Goal: Task Accomplishment & Management: Manage account settings

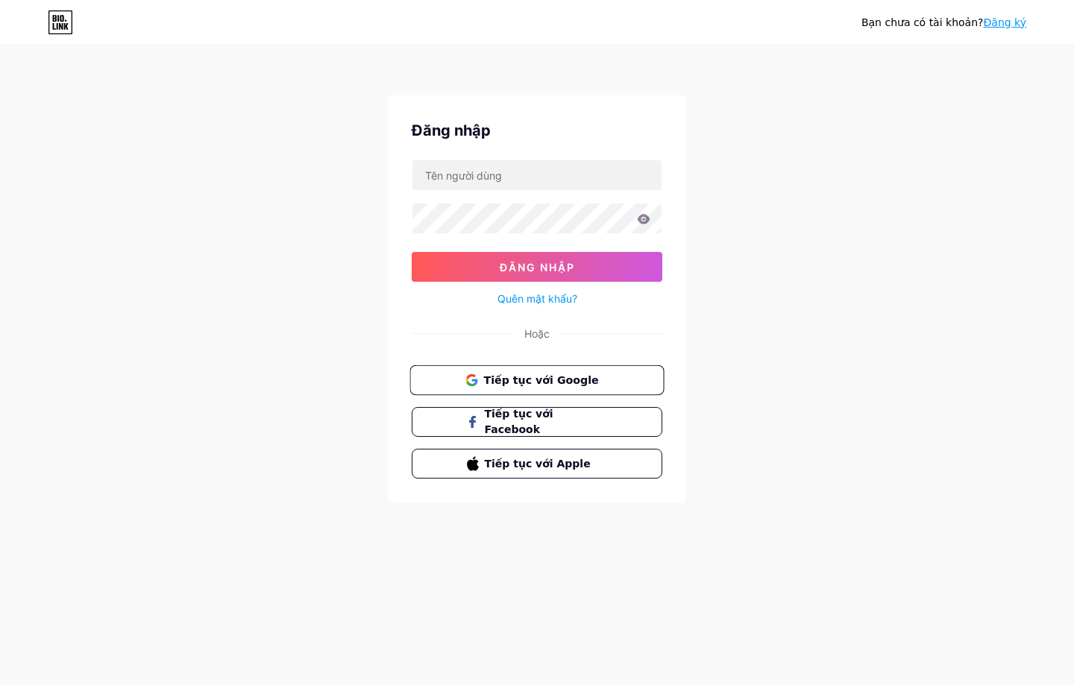
click at [484, 375] on font "Tiếp tục với Google" at bounding box center [540, 380] width 115 height 12
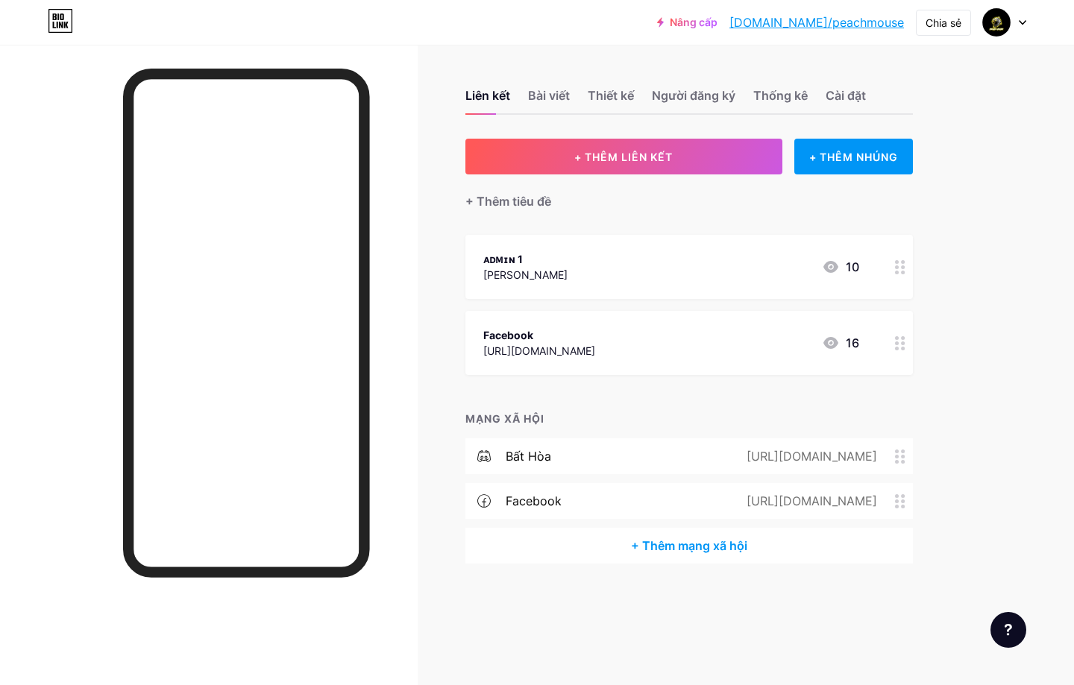
drag, startPoint x: 967, startPoint y: 107, endPoint x: 967, endPoint y: 78, distance: 29.1
click at [967, 104] on div "Liên kết Bài viết Thiết kế Người đăng ký Thống [PERSON_NAME] đặt + THÊM LIÊN KẾ…" at bounding box center [487, 342] width 975 height 594
click at [987, 150] on div "Upgrade [DOMAIN_NAME]/peachm... [DOMAIN_NAME]/peachmouse Share Switch accounts …" at bounding box center [537, 342] width 1074 height 685
click at [1014, 24] on div at bounding box center [1004, 22] width 43 height 27
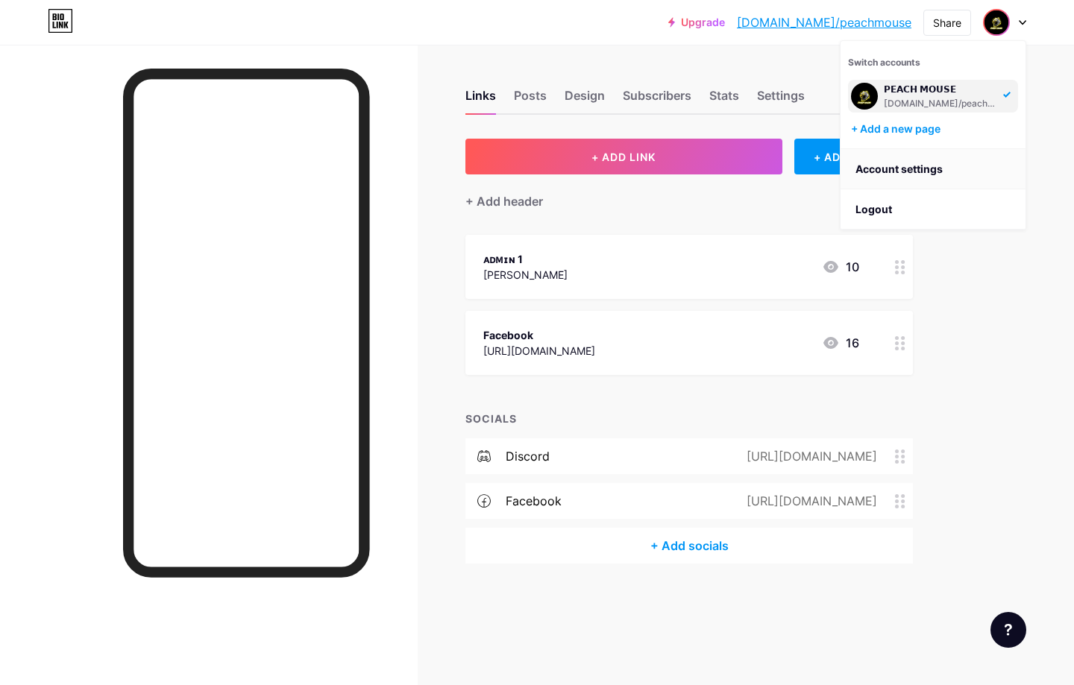
click at [910, 173] on link "Account settings" at bounding box center [932, 169] width 185 height 40
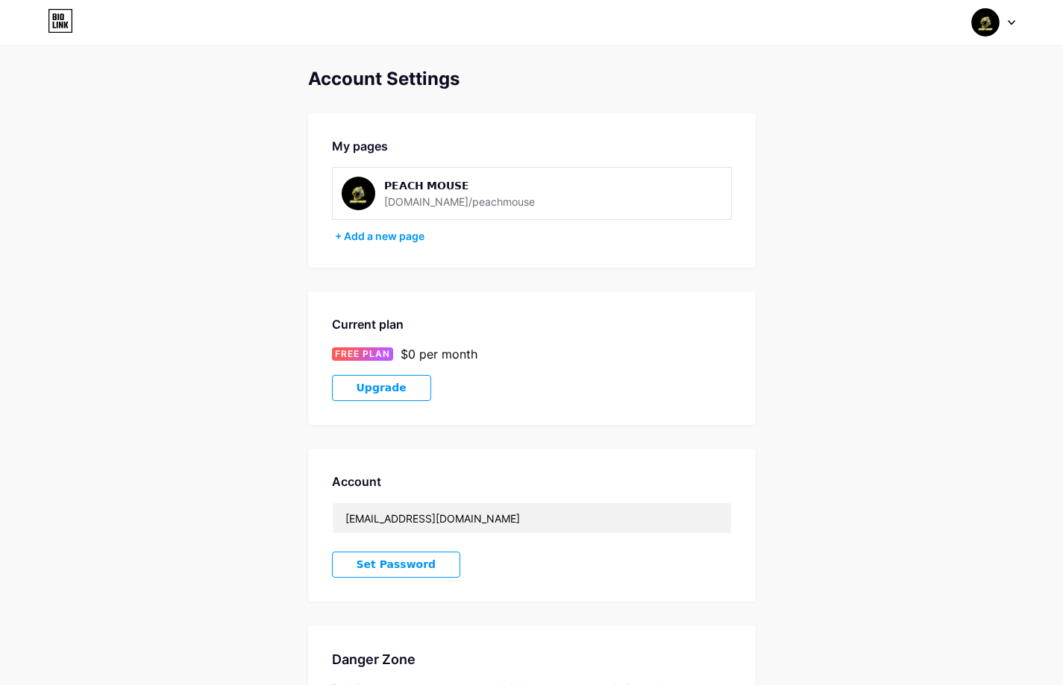
click at [428, 192] on div "𝗣𝗘𝗔𝗖𝗛 𝗠𝗢𝗨𝗦𝗘" at bounding box center [489, 185] width 211 height 16
click at [449, 199] on div "[DOMAIN_NAME]/peachmouse" at bounding box center [459, 202] width 151 height 16
drag, startPoint x: 457, startPoint y: 205, endPoint x: 490, endPoint y: 205, distance: 32.8
click at [459, 205] on div "[DOMAIN_NAME]/peachmouse" at bounding box center [459, 202] width 151 height 16
click at [399, 187] on div "𝗣𝗘𝗔𝗖𝗛 𝗠𝗢𝗨𝗦𝗘" at bounding box center [489, 185] width 211 height 16
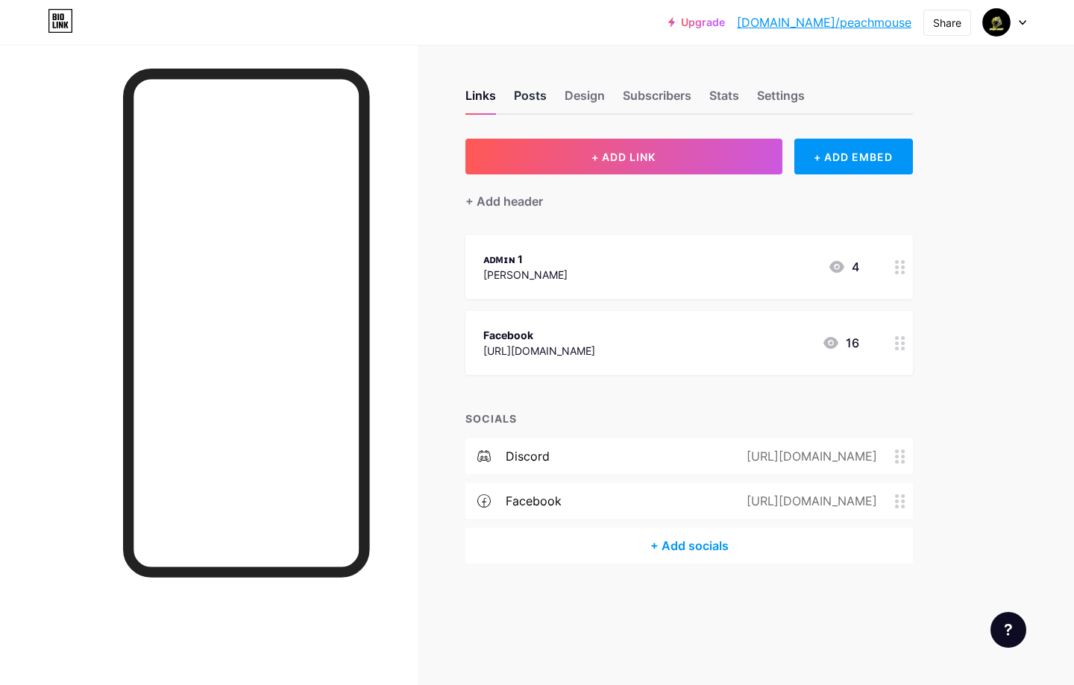
click at [542, 94] on div "Posts" at bounding box center [530, 100] width 33 height 27
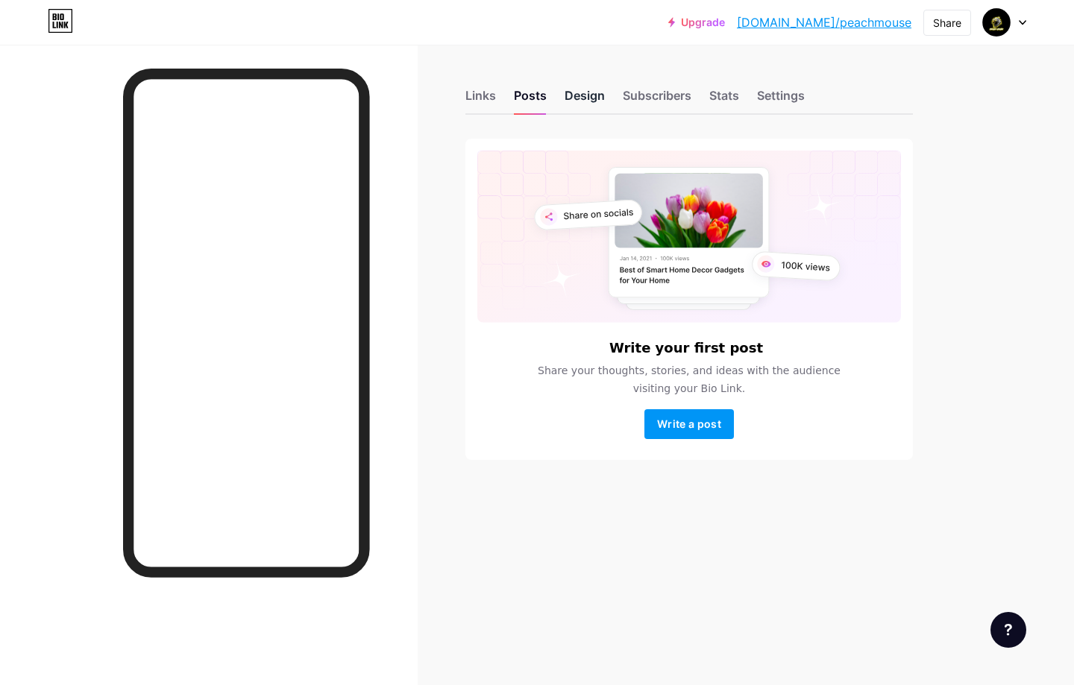
click at [585, 95] on div "Design" at bounding box center [585, 100] width 40 height 27
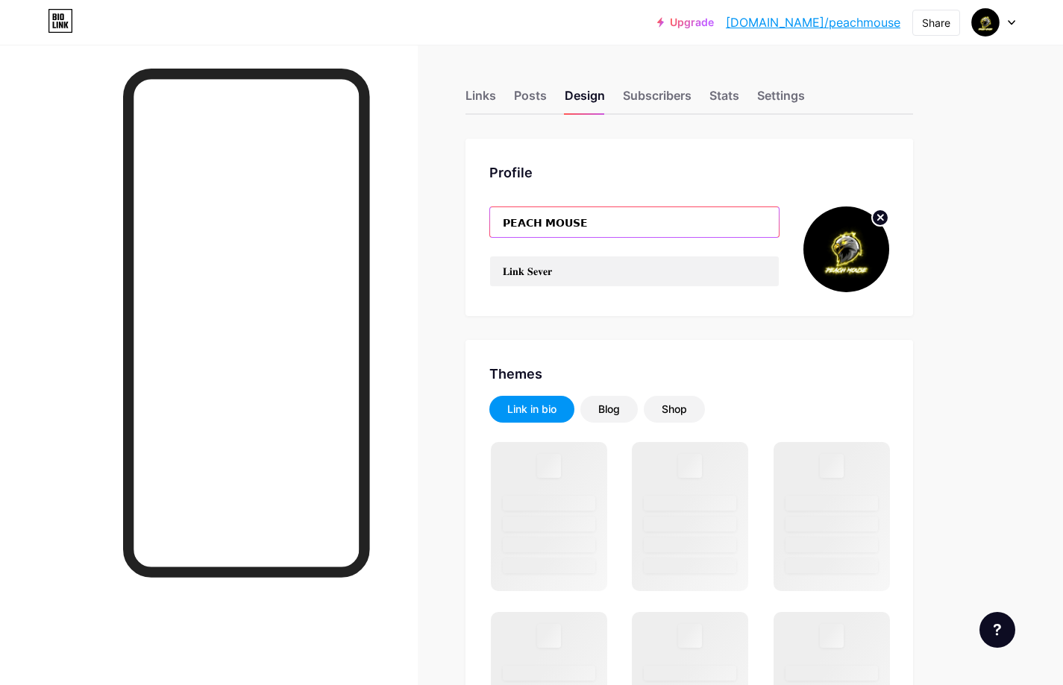
drag, startPoint x: 577, startPoint y: 224, endPoint x: 545, endPoint y: 229, distance: 32.4
click at [497, 228] on input "𝗣𝗘𝗔𝗖𝗛 𝗠𝗢𝗨𝗦𝗘" at bounding box center [634, 222] width 289 height 30
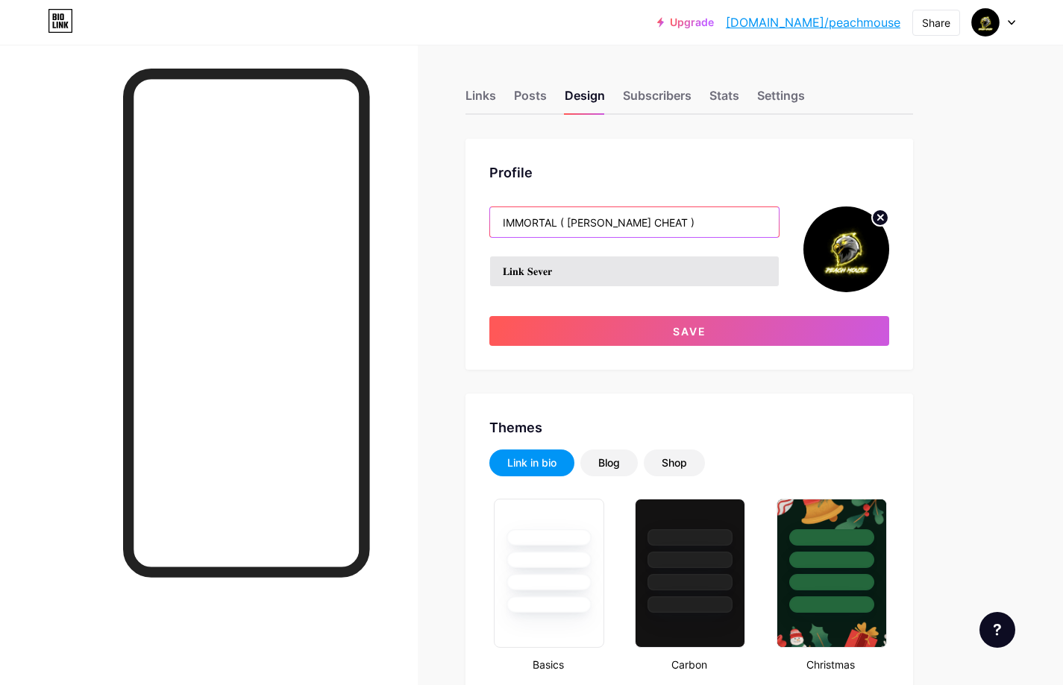
type input "IMMORTAL ( [PERSON_NAME] CHEAT )"
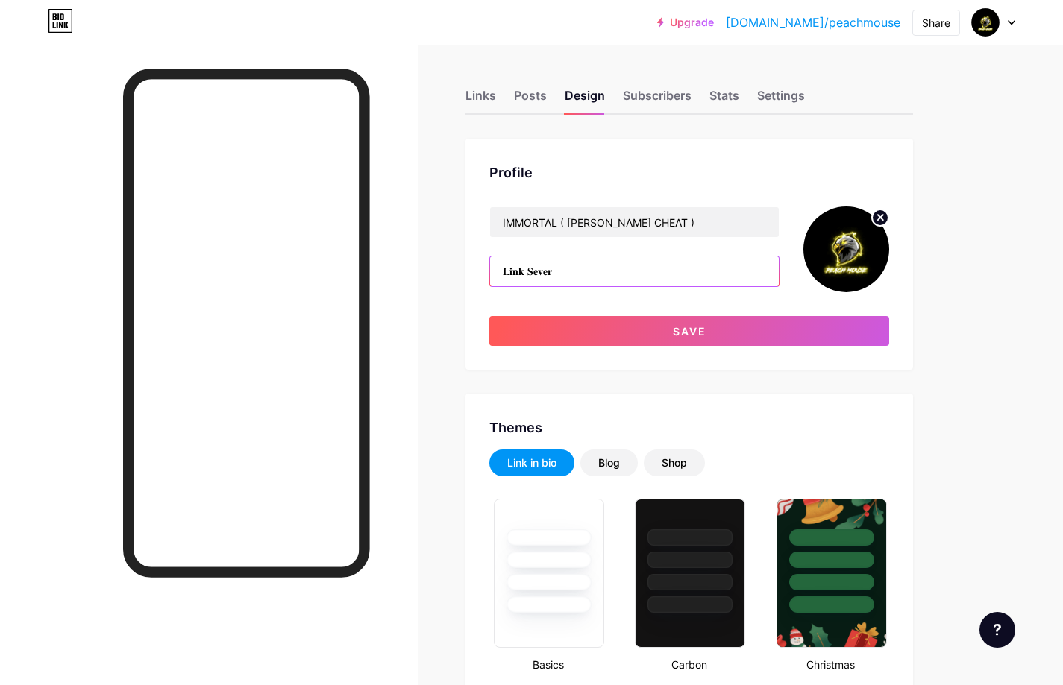
click at [579, 271] on input "𝐋𝐢𝐧𝐤 𝐒𝐞𝐯𝐞𝐫" at bounding box center [634, 272] width 289 height 30
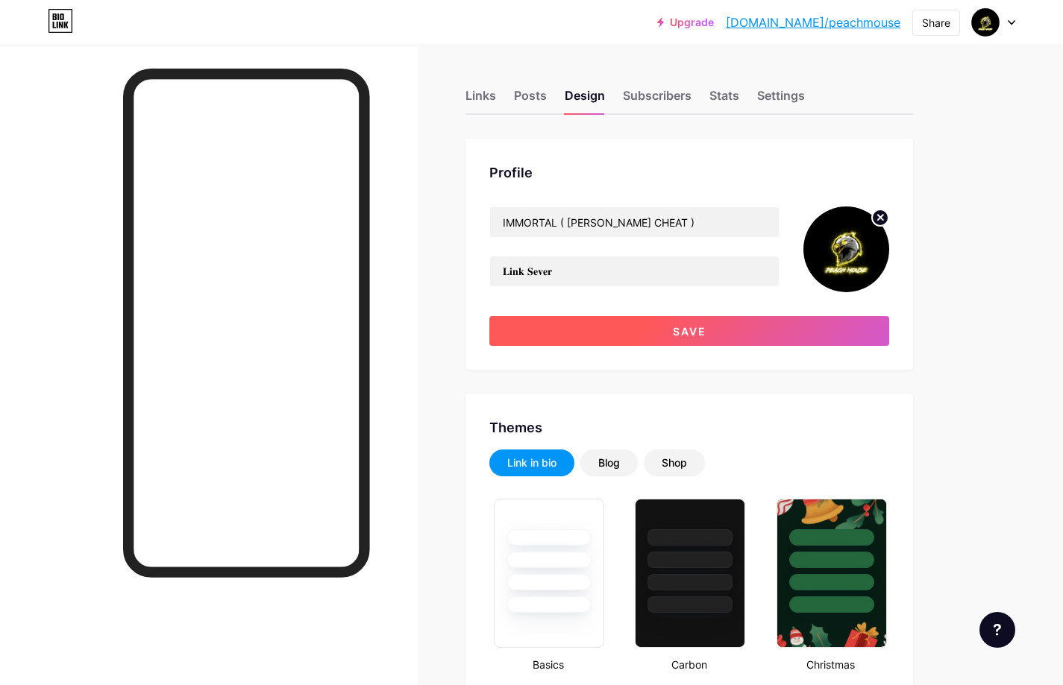
click at [627, 335] on button "Save" at bounding box center [689, 331] width 400 height 30
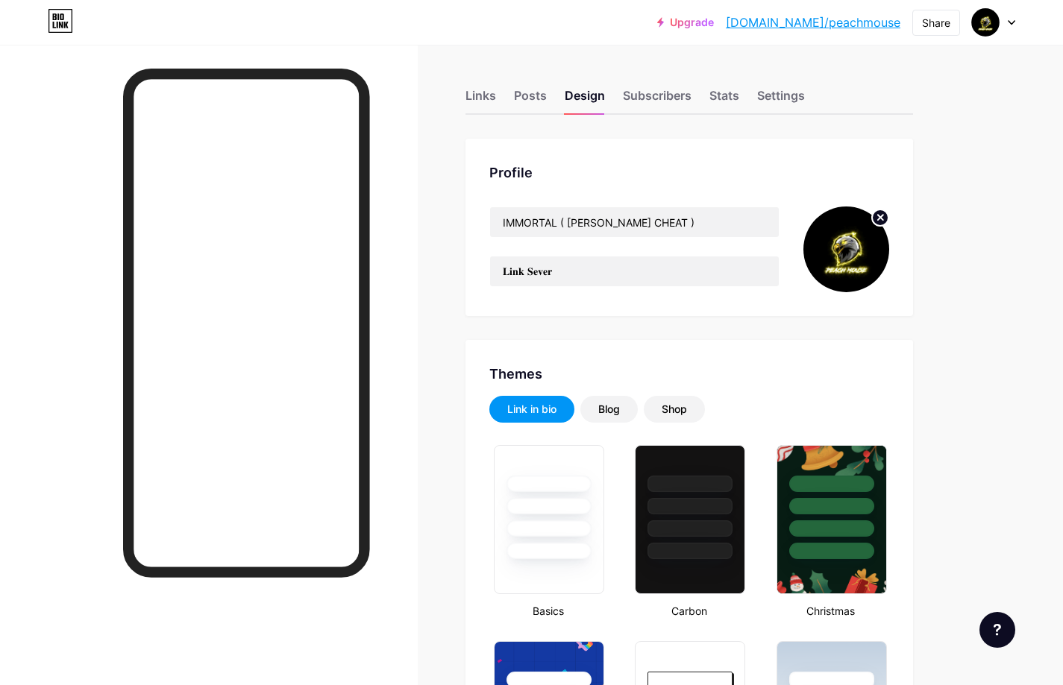
click at [846, 250] on img at bounding box center [846, 250] width 86 height 86
click at [656, 98] on div "Subscribers" at bounding box center [657, 100] width 69 height 27
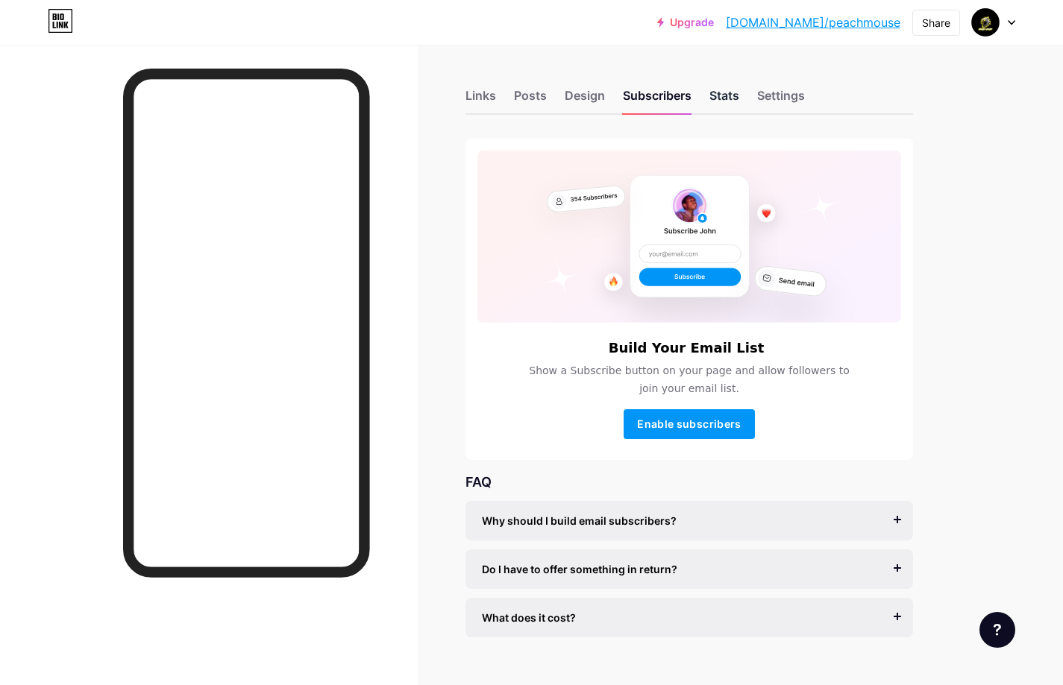
click at [717, 100] on div "Stats" at bounding box center [724, 100] width 30 height 27
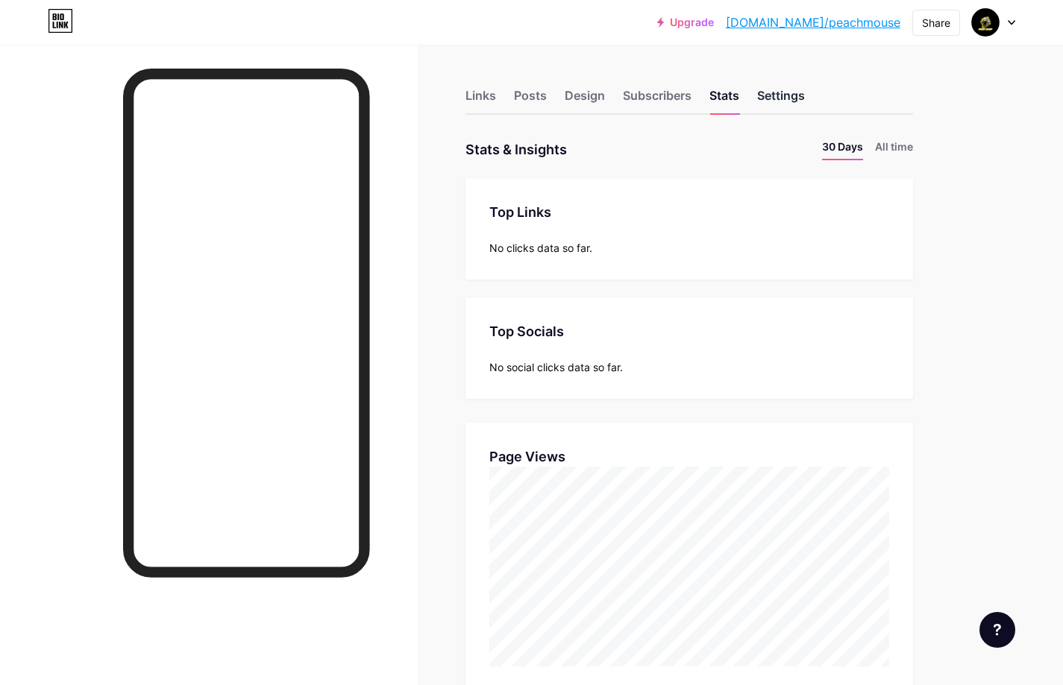
scroll to position [685, 1063]
click at [773, 102] on div "Settings" at bounding box center [781, 100] width 48 height 27
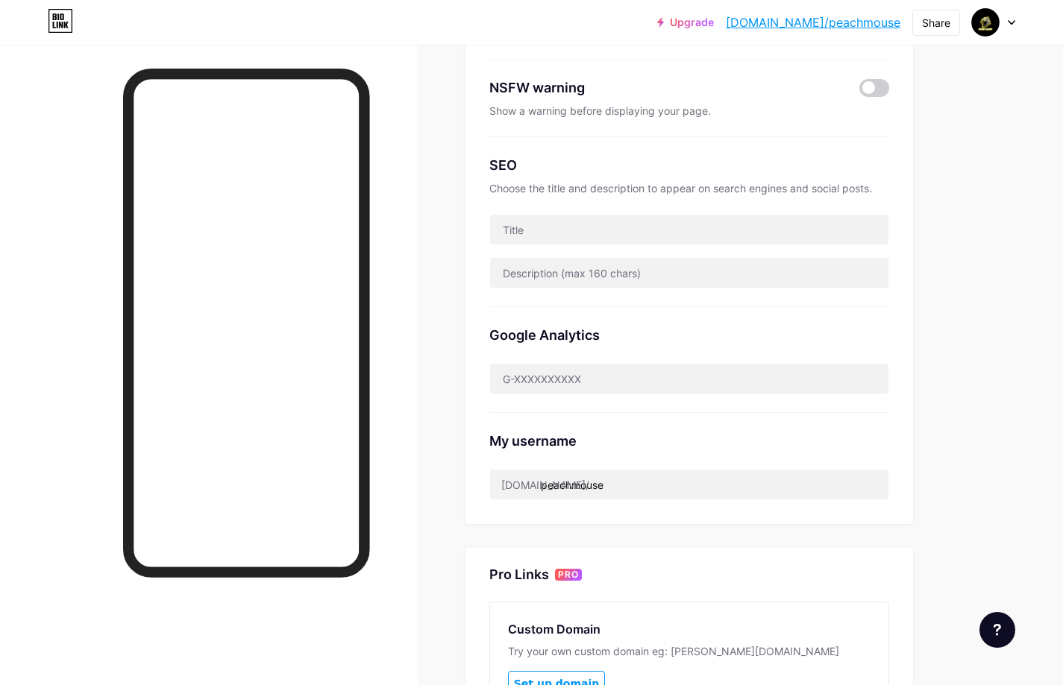
scroll to position [373, 0]
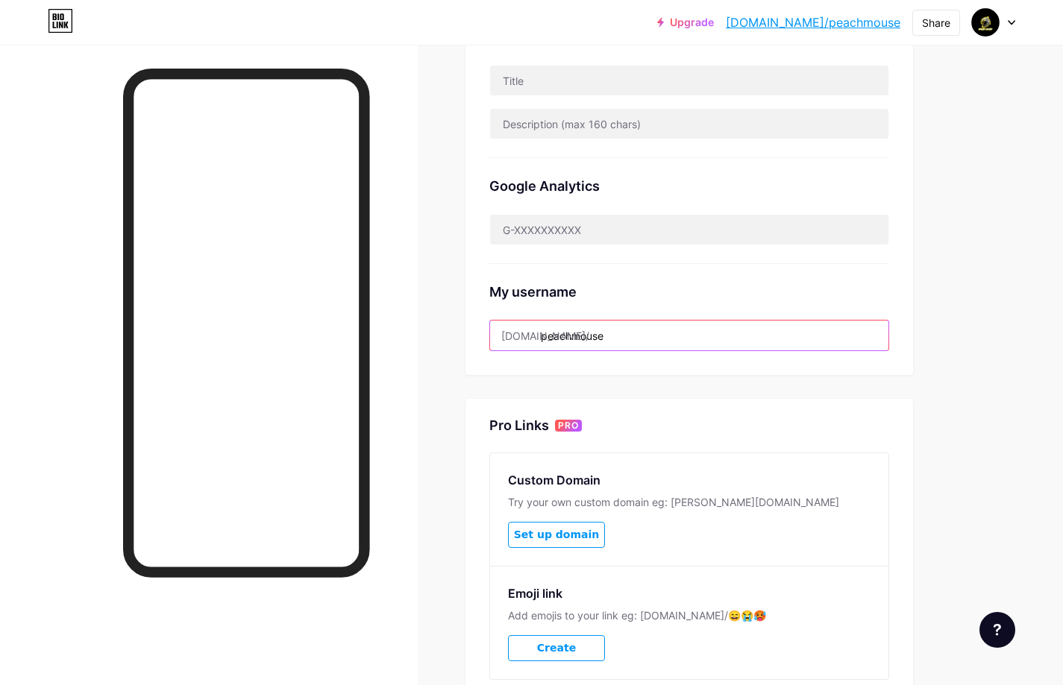
click at [585, 342] on input "peachmouse" at bounding box center [689, 336] width 398 height 30
drag, startPoint x: 615, startPoint y: 334, endPoint x: 540, endPoint y: 336, distance: 75.3
click at [540, 336] on input "peachmouse" at bounding box center [689, 336] width 398 height 30
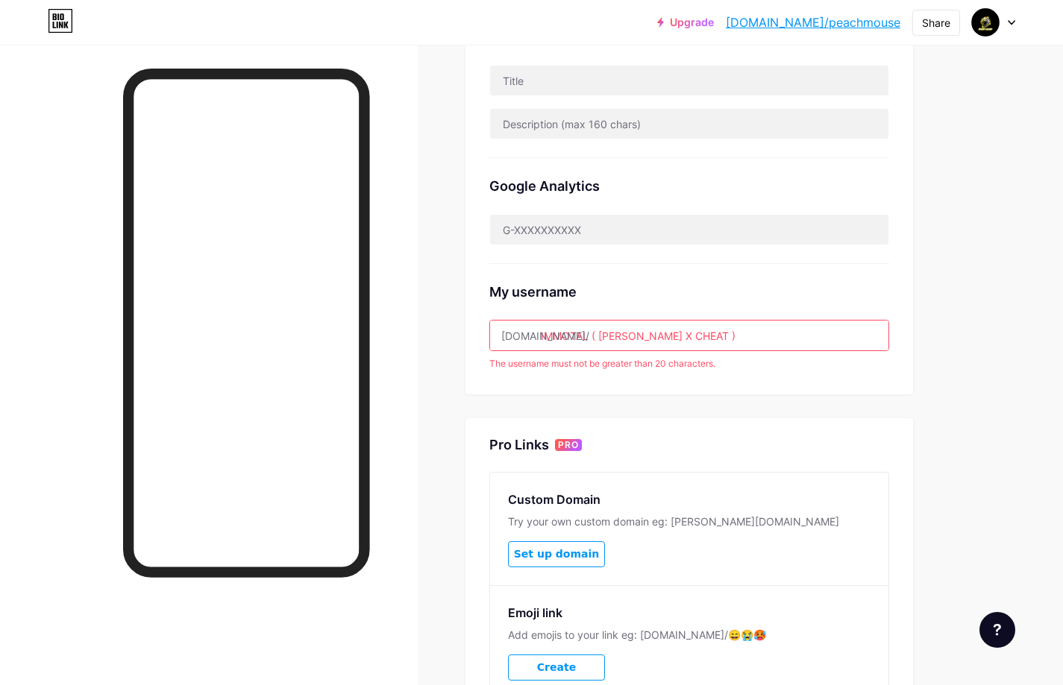
click at [699, 333] on input "IMMOTAL ( [PERSON_NAME] X CHEAT )" at bounding box center [689, 336] width 398 height 30
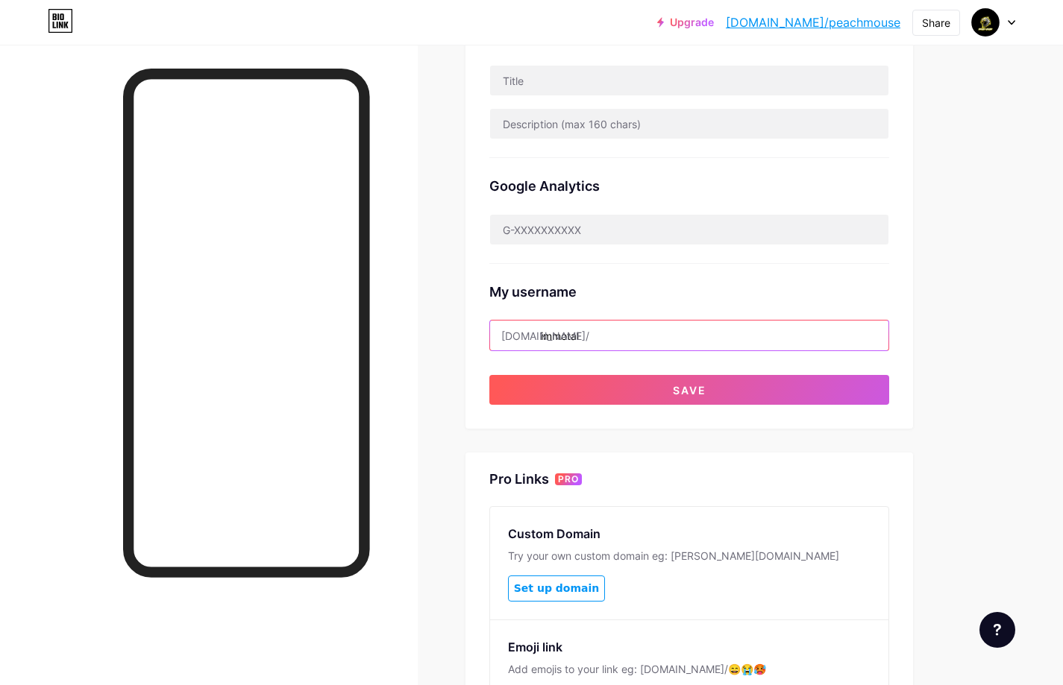
type input "immotal"
drag, startPoint x: 952, startPoint y: 327, endPoint x: 947, endPoint y: 339, distance: 12.0
click at [952, 327] on div "Links Posts Design Subscribers Stats Settings Preferred link This is an aesthet…" at bounding box center [487, 266] width 975 height 1188
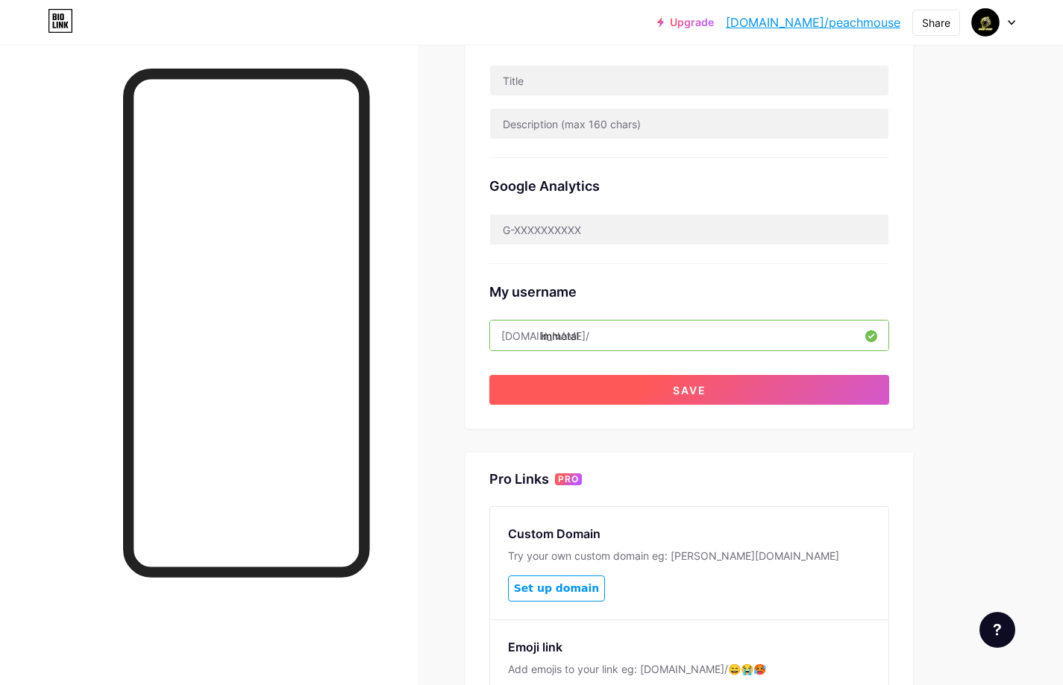
click at [765, 394] on button "Save" at bounding box center [689, 390] width 400 height 30
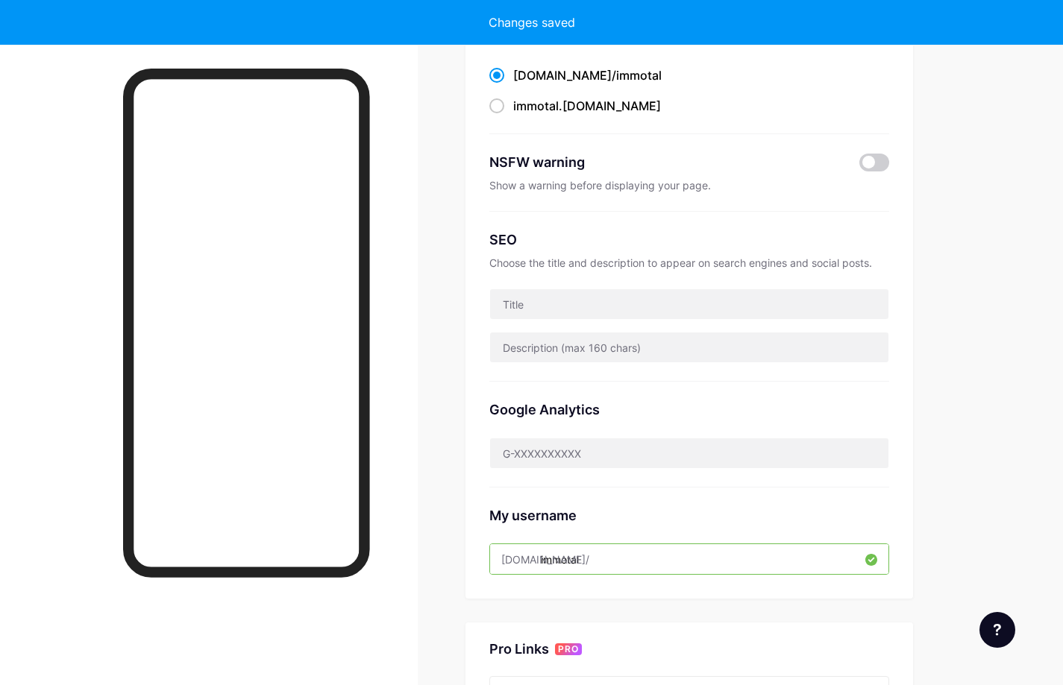
scroll to position [0, 0]
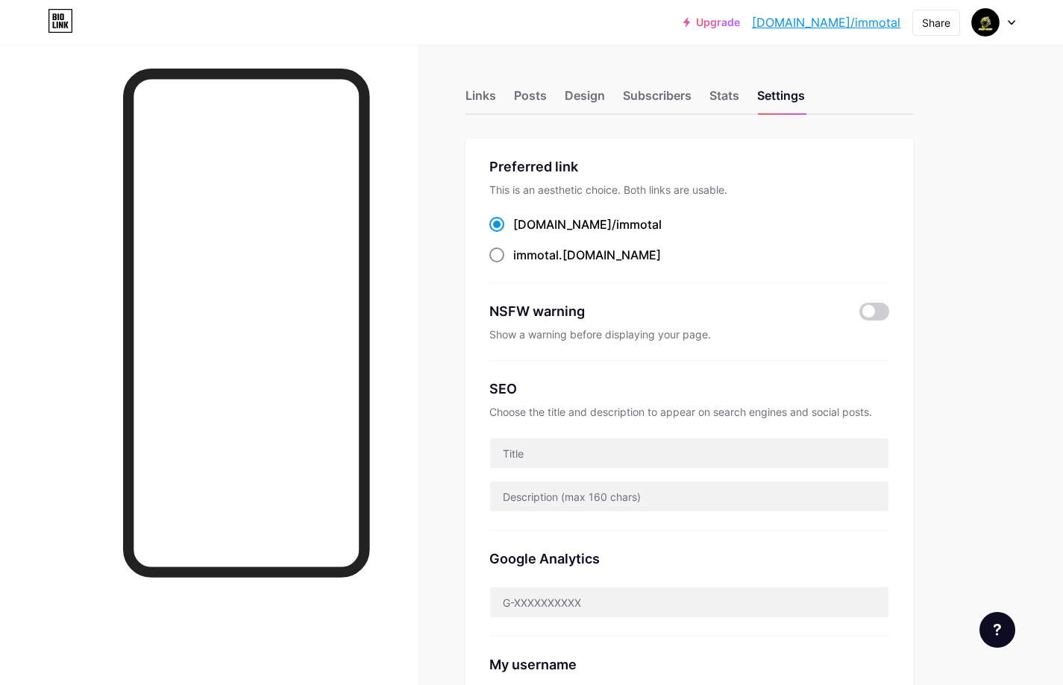
click at [524, 257] on span "immotal" at bounding box center [535, 255] width 45 height 15
click at [523, 264] on input "immotal .[DOMAIN_NAME]" at bounding box center [518, 269] width 10 height 10
radio input "true"
click at [481, 101] on div "Links" at bounding box center [480, 100] width 31 height 27
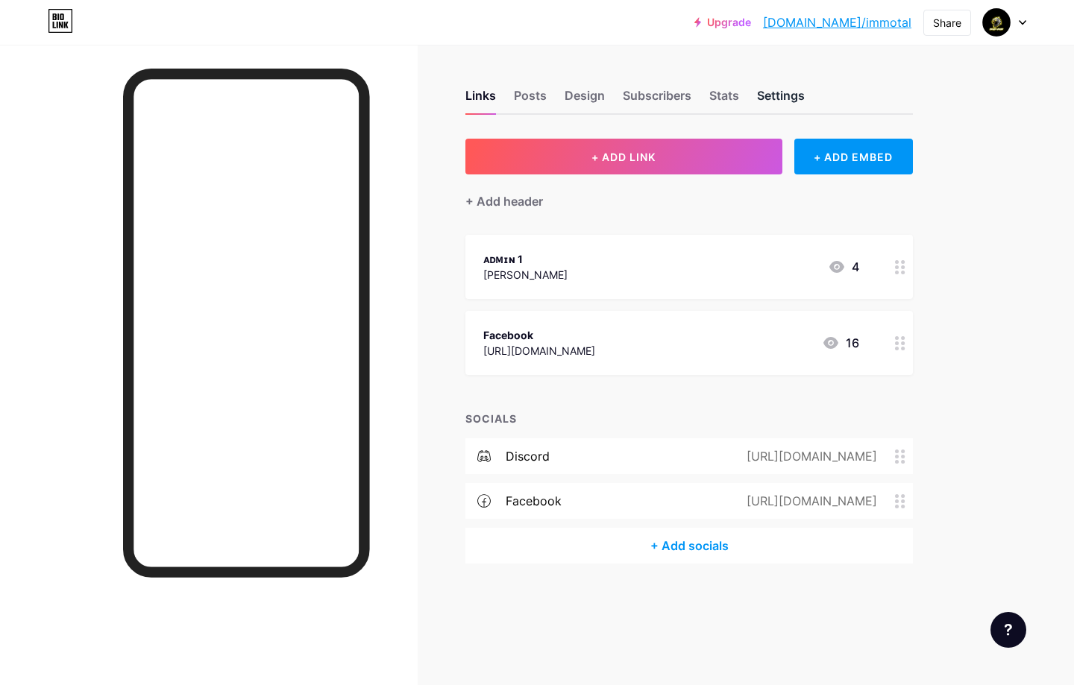
click at [770, 87] on div "Settings" at bounding box center [781, 100] width 48 height 27
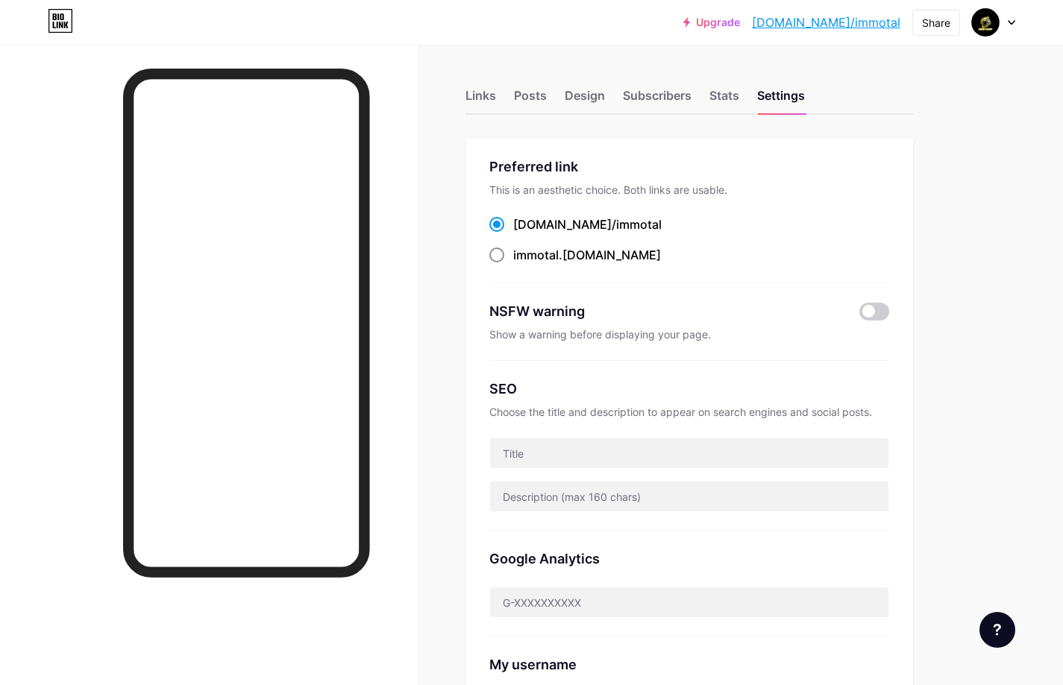
click at [509, 252] on label "immotal .[DOMAIN_NAME]" at bounding box center [575, 255] width 172 height 18
click at [513, 264] on input "immotal .[DOMAIN_NAME]" at bounding box center [518, 269] width 10 height 10
radio input "true"
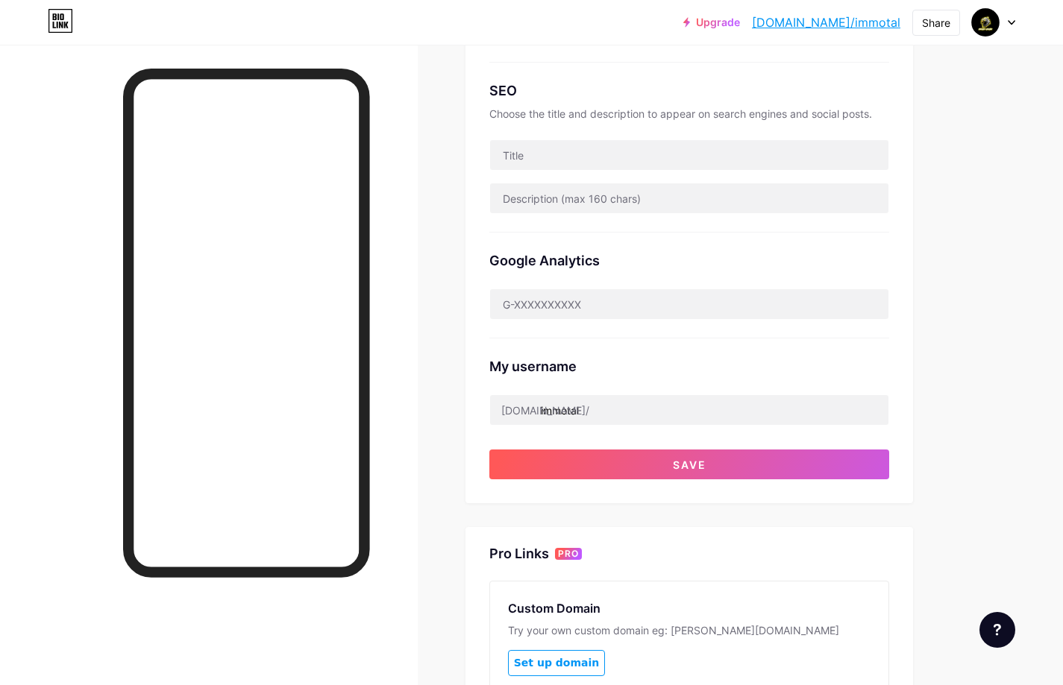
scroll to position [522, 0]
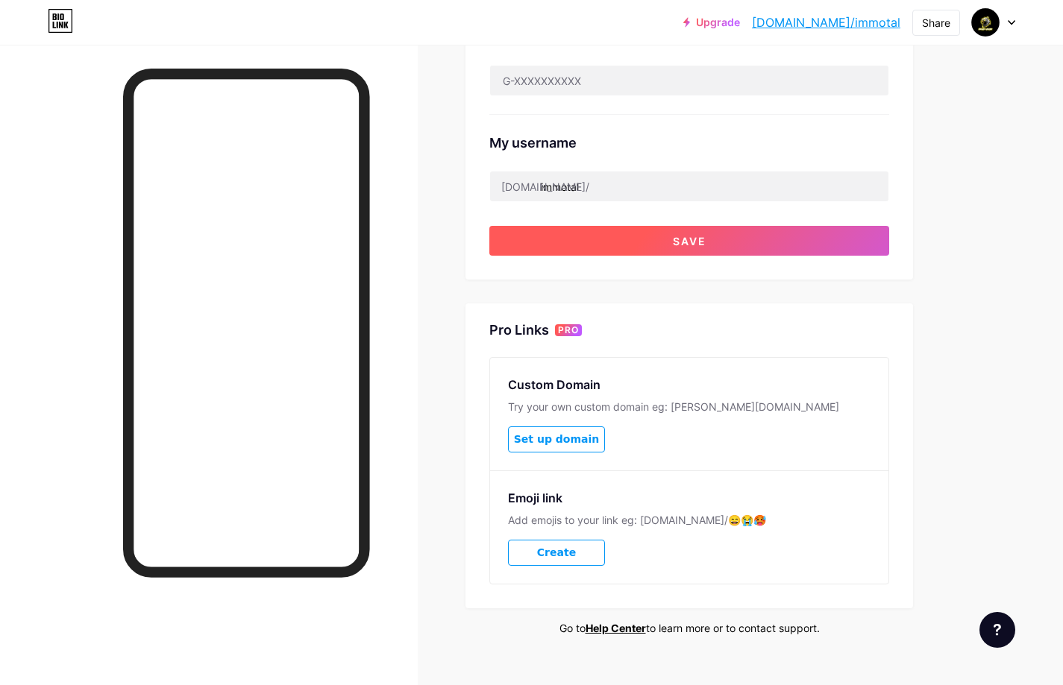
click at [670, 237] on button "Save" at bounding box center [689, 241] width 400 height 30
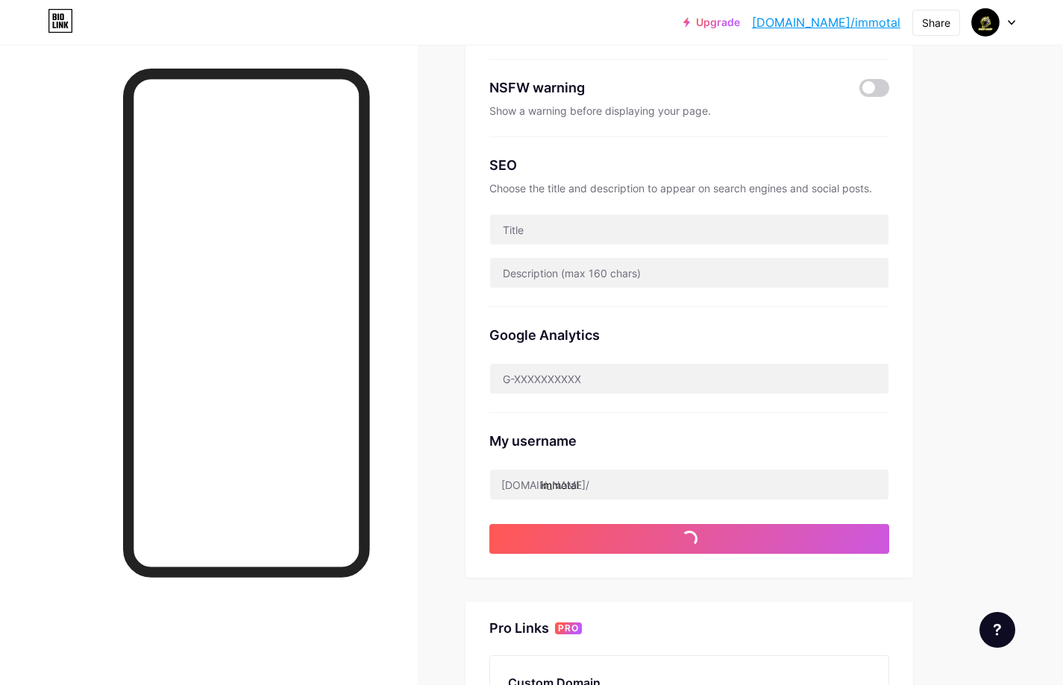
scroll to position [0, 0]
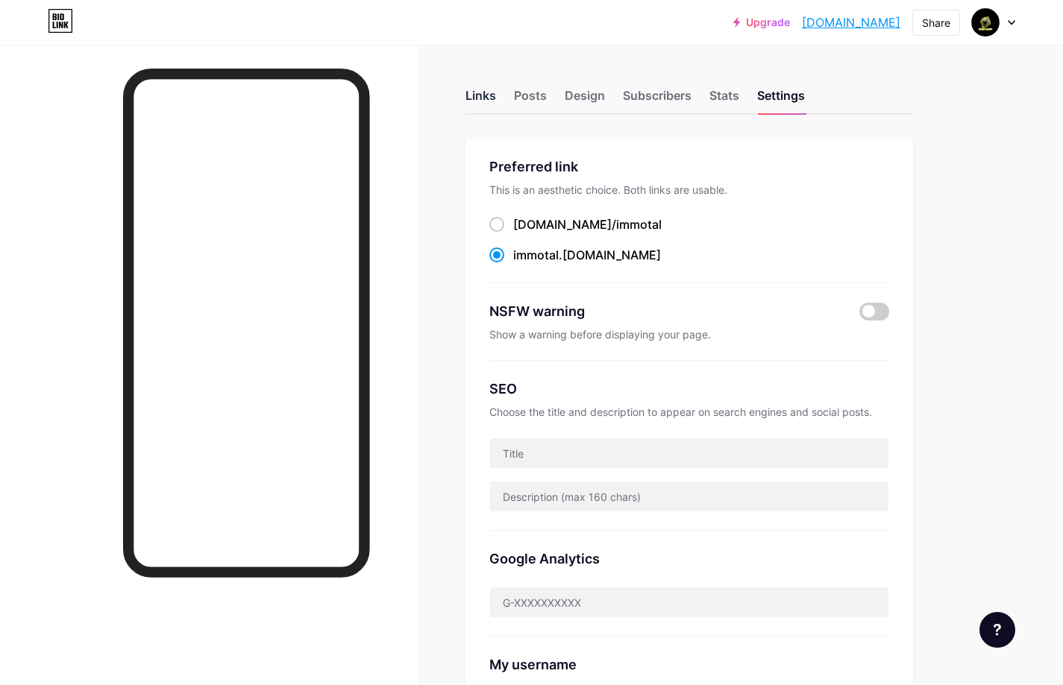
click at [491, 98] on div "Links" at bounding box center [480, 100] width 31 height 27
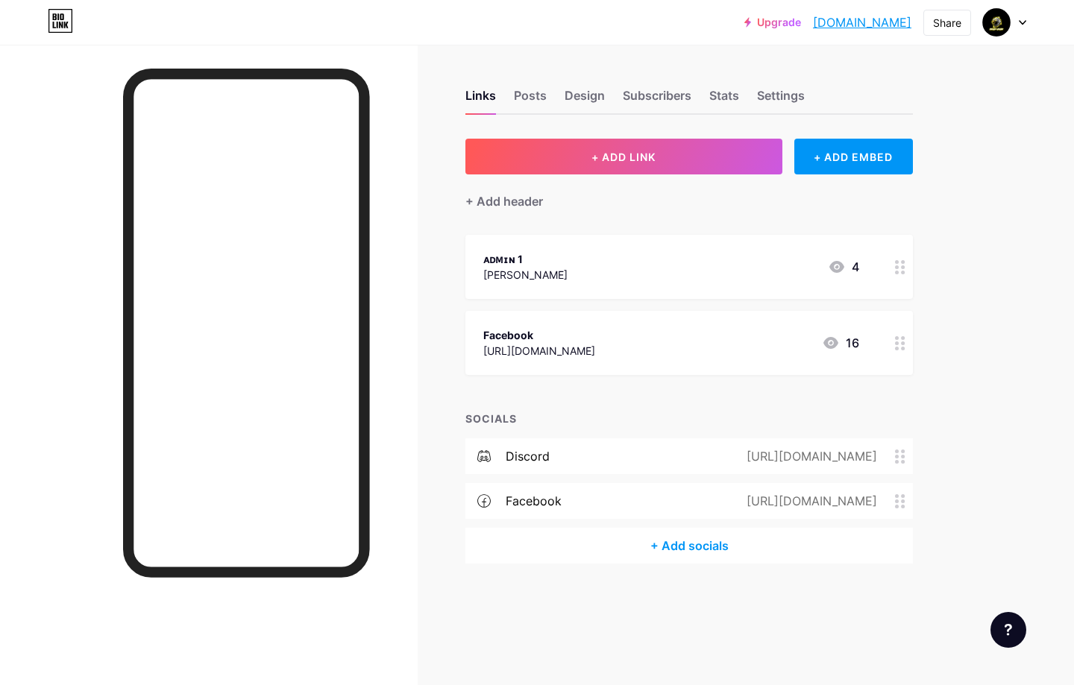
click at [898, 275] on div at bounding box center [899, 267] width 25 height 64
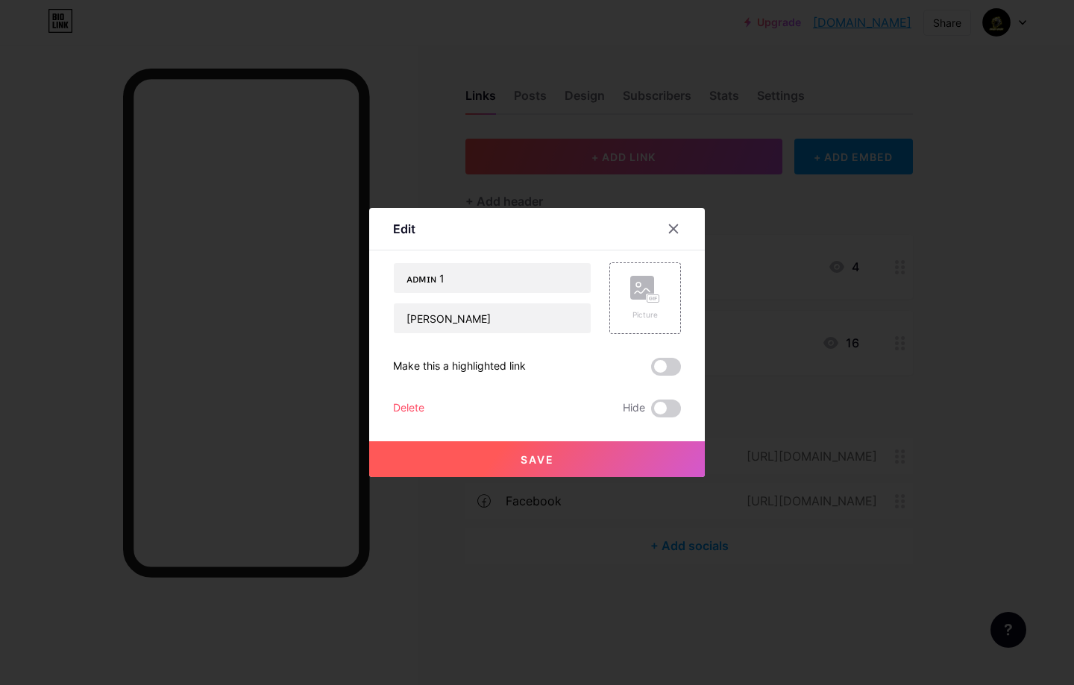
drag, startPoint x: 674, startPoint y: 230, endPoint x: 711, endPoint y: 259, distance: 46.2
click at [675, 230] on icon at bounding box center [674, 229] width 8 height 8
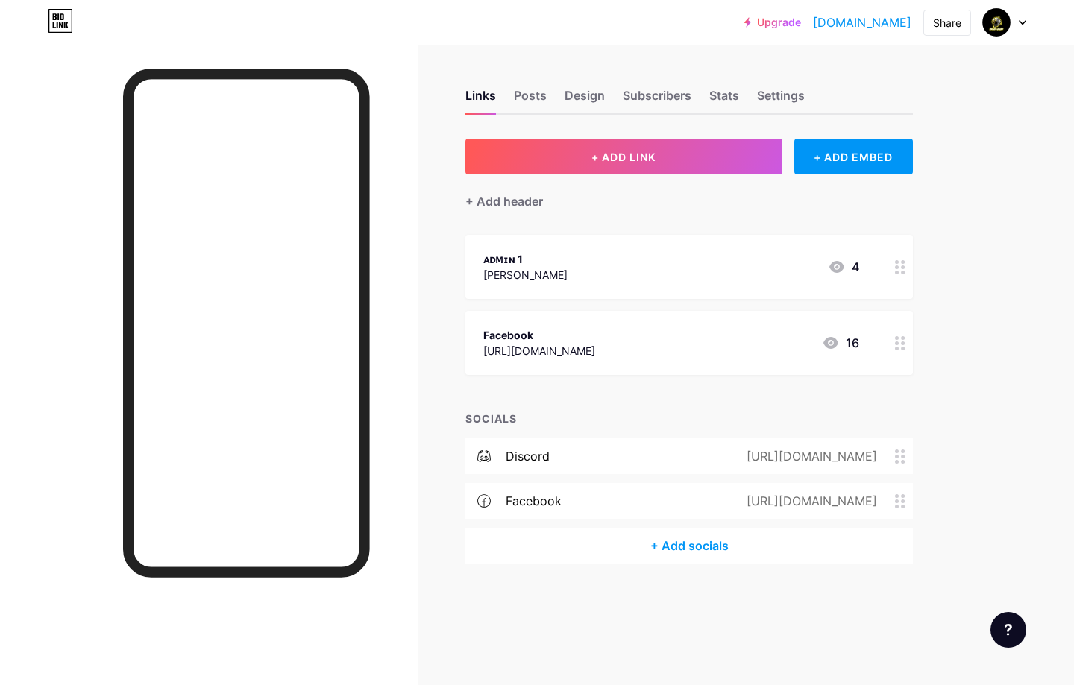
drag, startPoint x: 693, startPoint y: 273, endPoint x: 654, endPoint y: 273, distance: 38.8
click at [654, 273] on div "ᴀᴅᴍɪɴ 1 [PERSON_NAME] 4" at bounding box center [671, 267] width 376 height 34
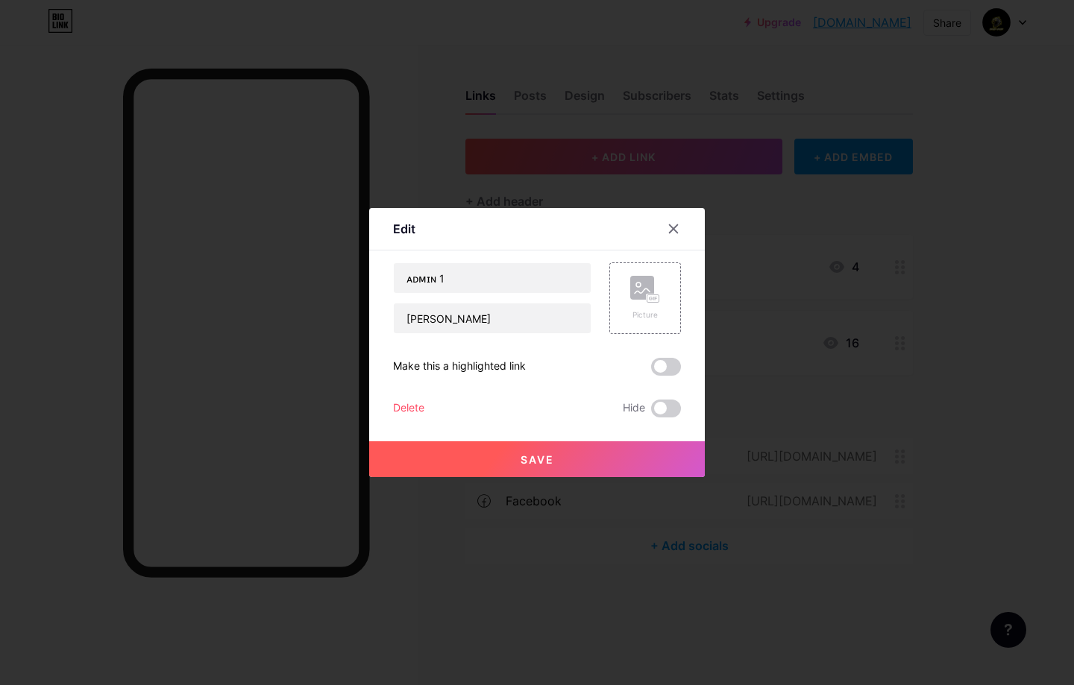
click at [407, 415] on div "Delete" at bounding box center [408, 409] width 31 height 18
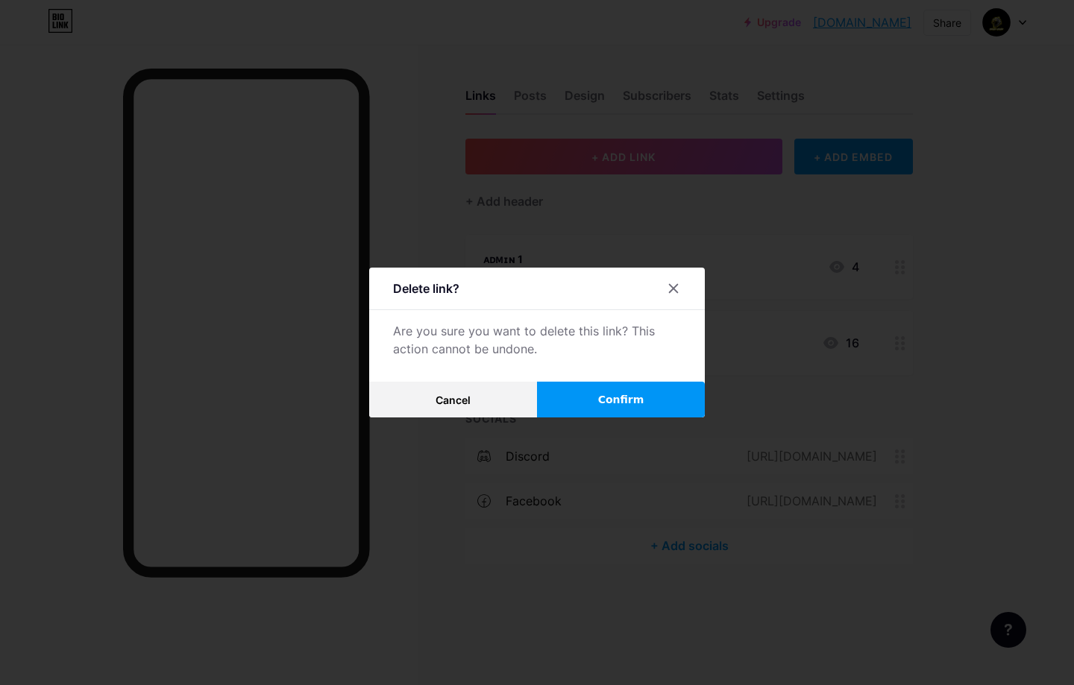
click at [619, 404] on span "Confirm" at bounding box center [621, 400] width 46 height 16
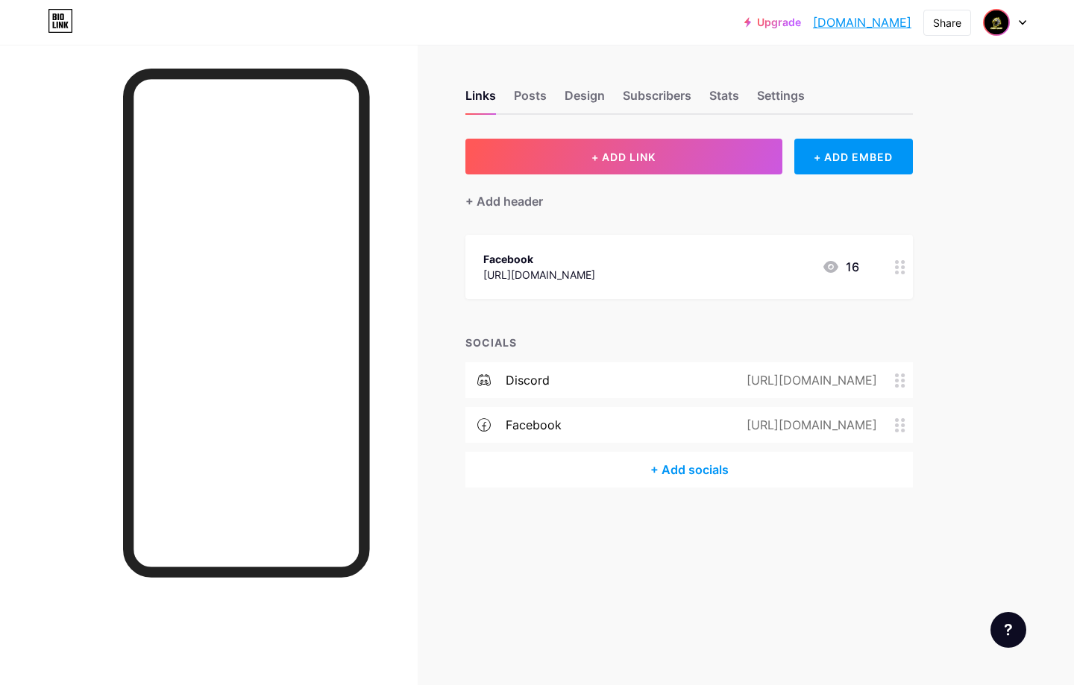
click at [996, 26] on img at bounding box center [996, 22] width 24 height 24
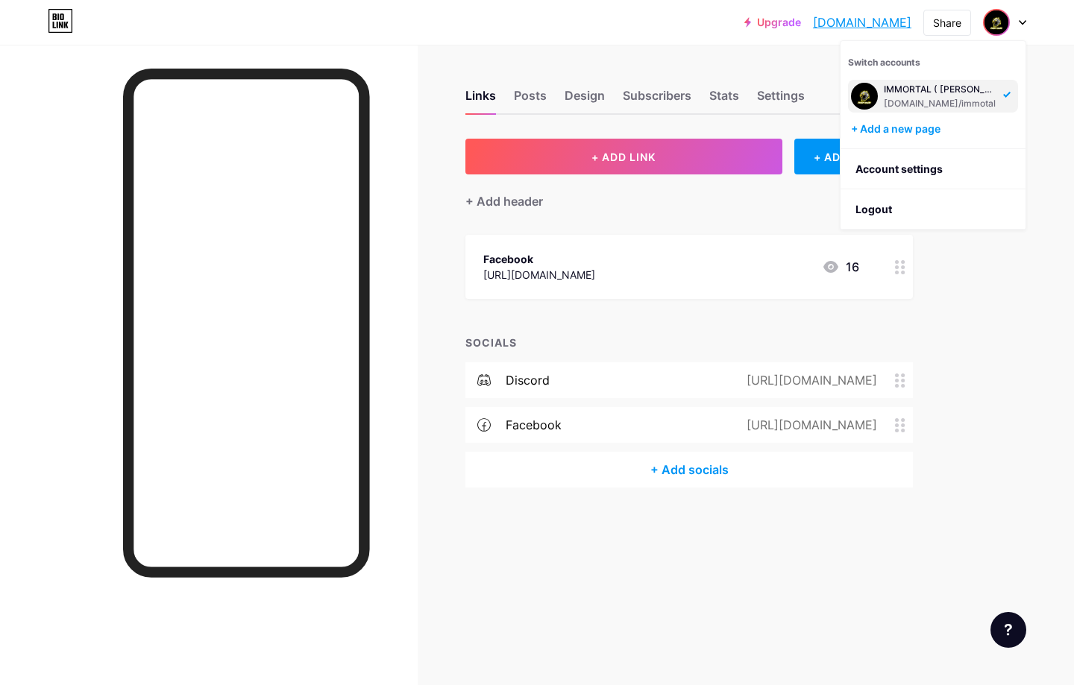
drag, startPoint x: 1016, startPoint y: 249, endPoint x: 999, endPoint y: 245, distance: 18.3
click at [1008, 249] on div "Upgrade immotal.bio.lin... [DOMAIN_NAME] Share Switch accounts IMMORTAL ( [PERS…" at bounding box center [537, 342] width 1074 height 685
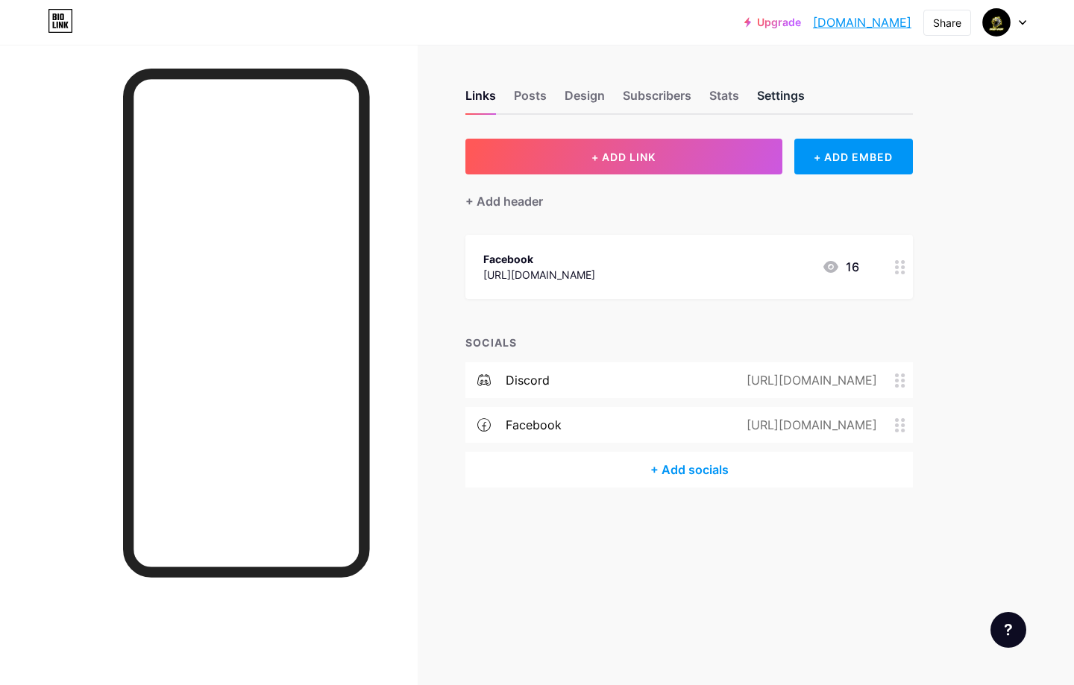
click at [798, 93] on div "Settings" at bounding box center [781, 100] width 48 height 27
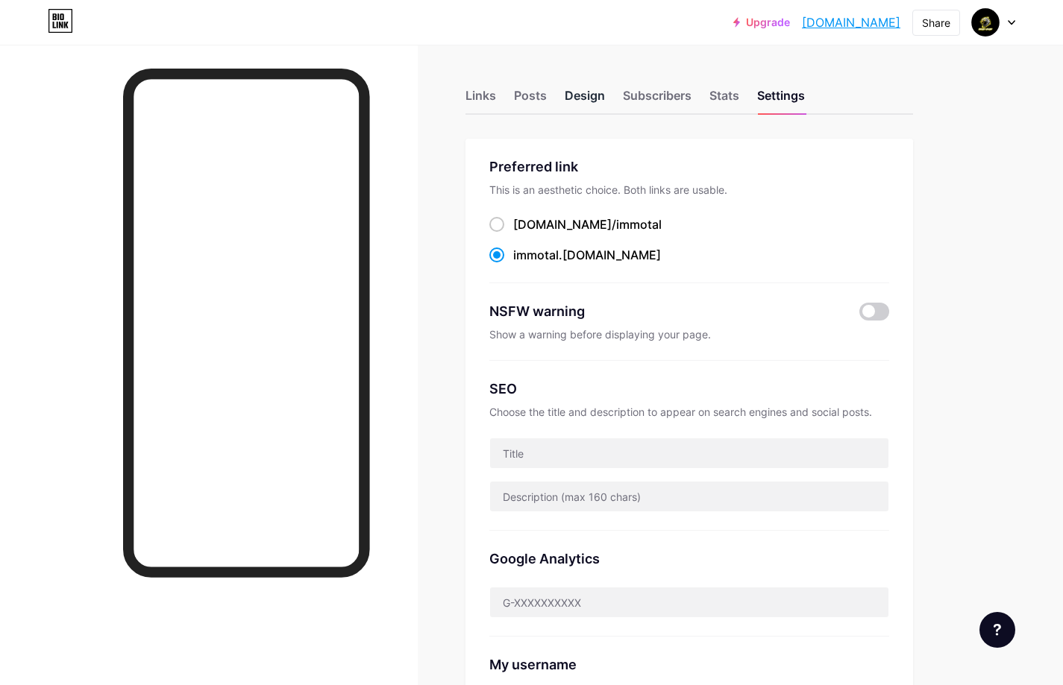
click at [598, 102] on div "Design" at bounding box center [585, 100] width 40 height 27
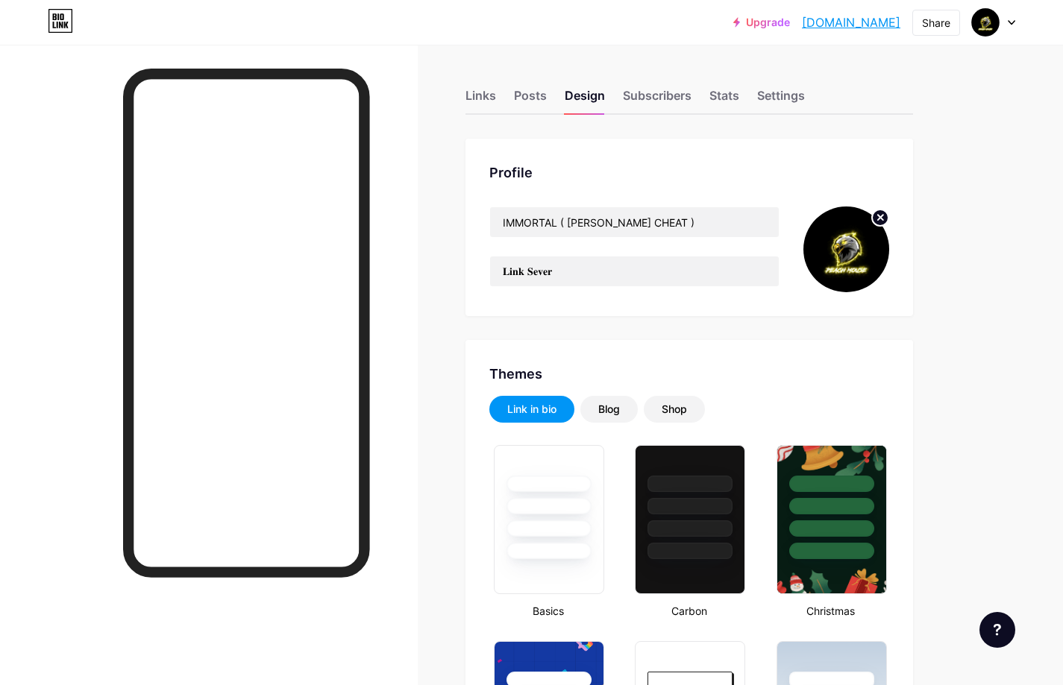
click at [877, 218] on circle at bounding box center [880, 218] width 16 height 16
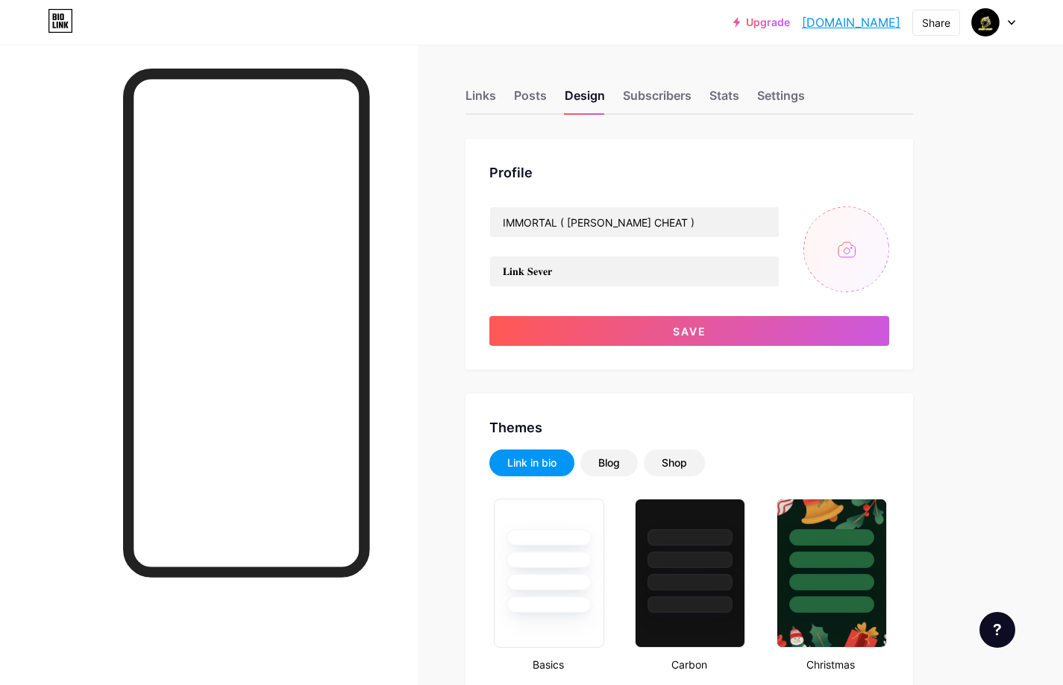
click at [843, 257] on input "file" at bounding box center [846, 250] width 86 height 86
click at [485, 104] on div "Links" at bounding box center [480, 100] width 31 height 27
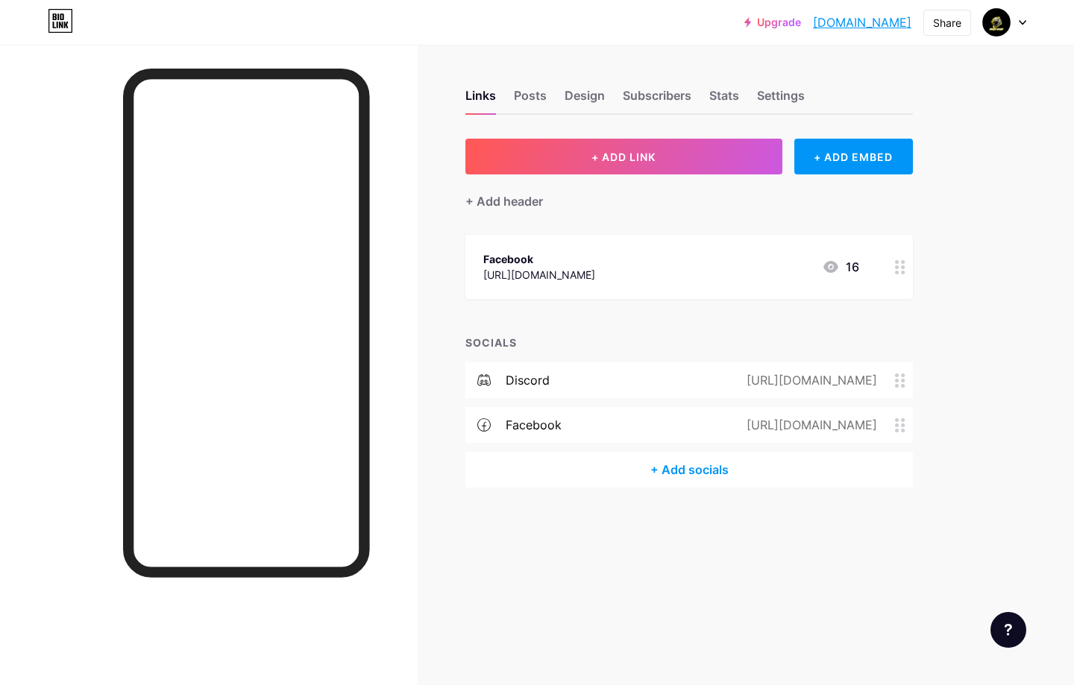
click at [468, 298] on div "+ ADD LINK + ADD EMBED + Add header Facebook [URL][DOMAIN_NAME] 16 SOCIALS disc…" at bounding box center [688, 313] width 447 height 349
click at [533, 95] on div "Posts" at bounding box center [530, 100] width 33 height 27
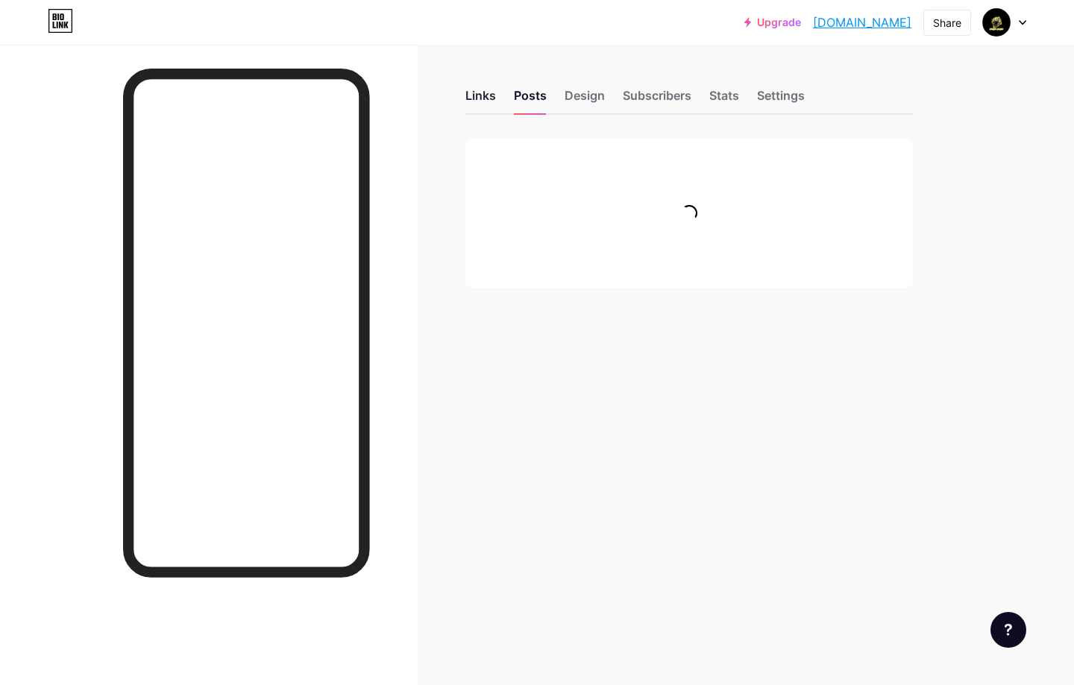
click at [477, 98] on div "Links" at bounding box center [480, 100] width 31 height 27
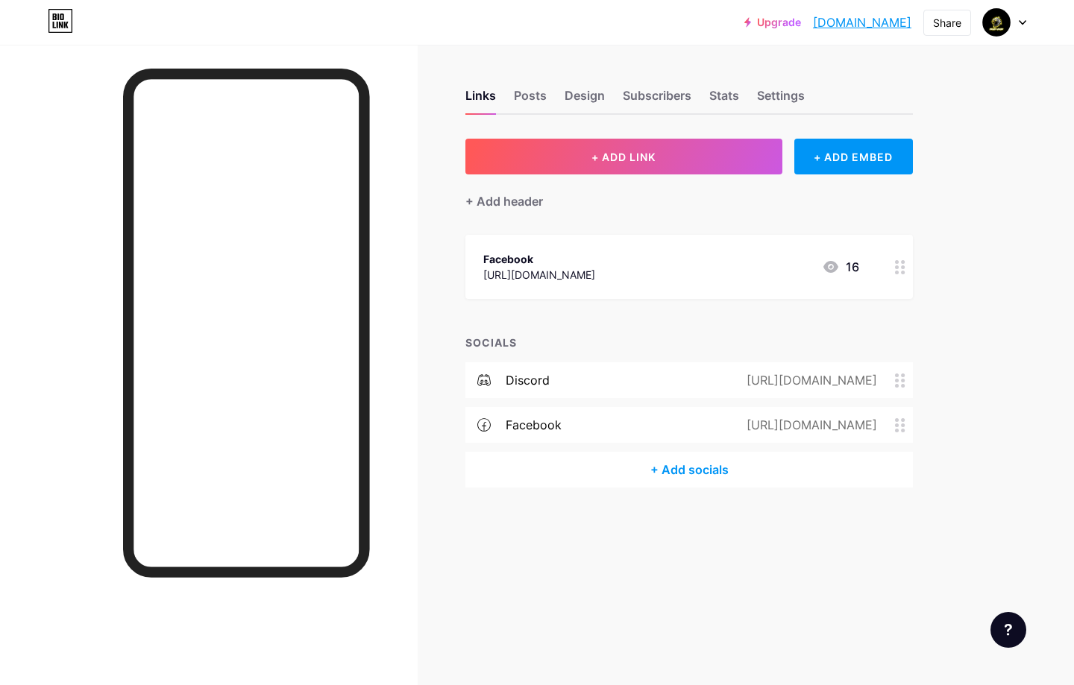
click at [901, 271] on icon at bounding box center [900, 267] width 10 height 14
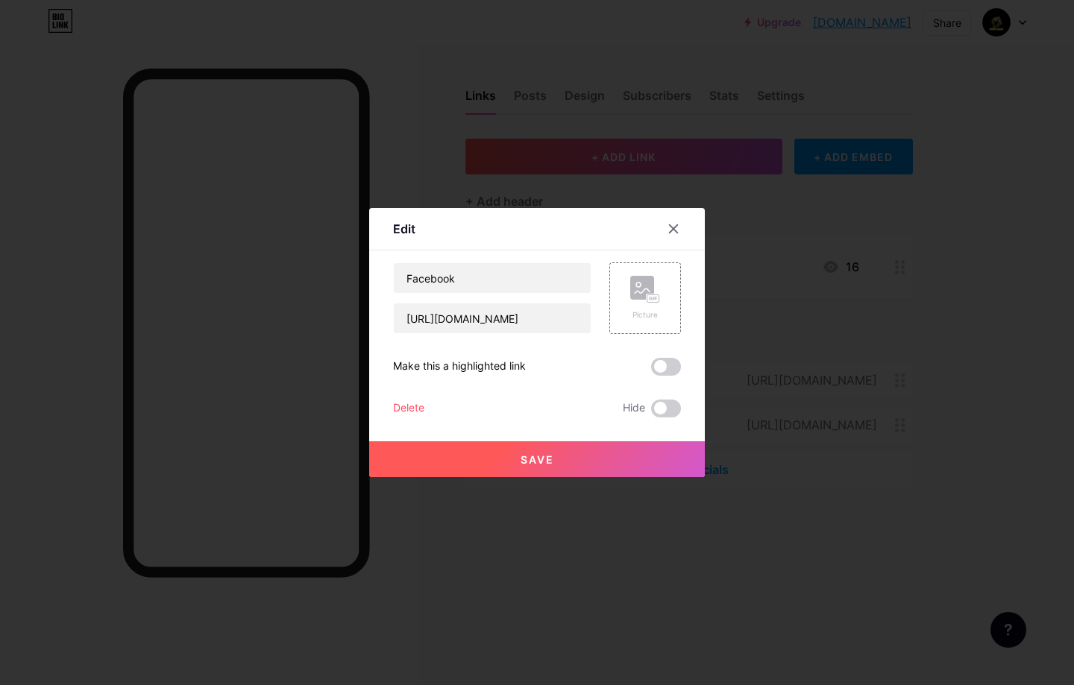
click at [422, 409] on div "Delete" at bounding box center [408, 409] width 31 height 18
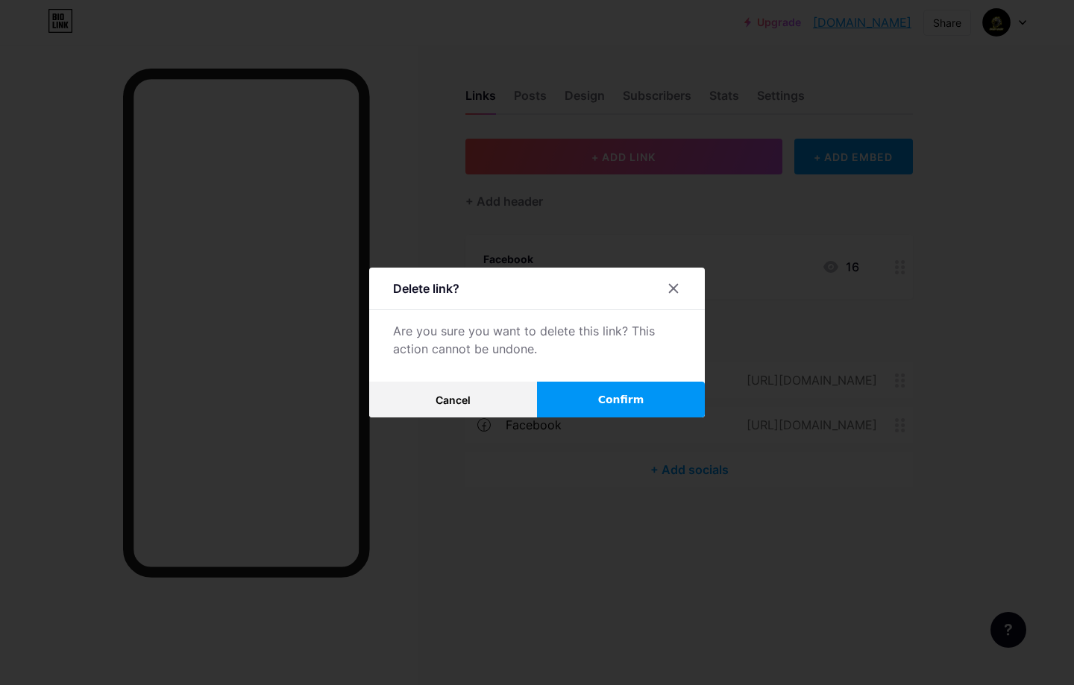
click at [591, 403] on button "Confirm" at bounding box center [621, 400] width 168 height 36
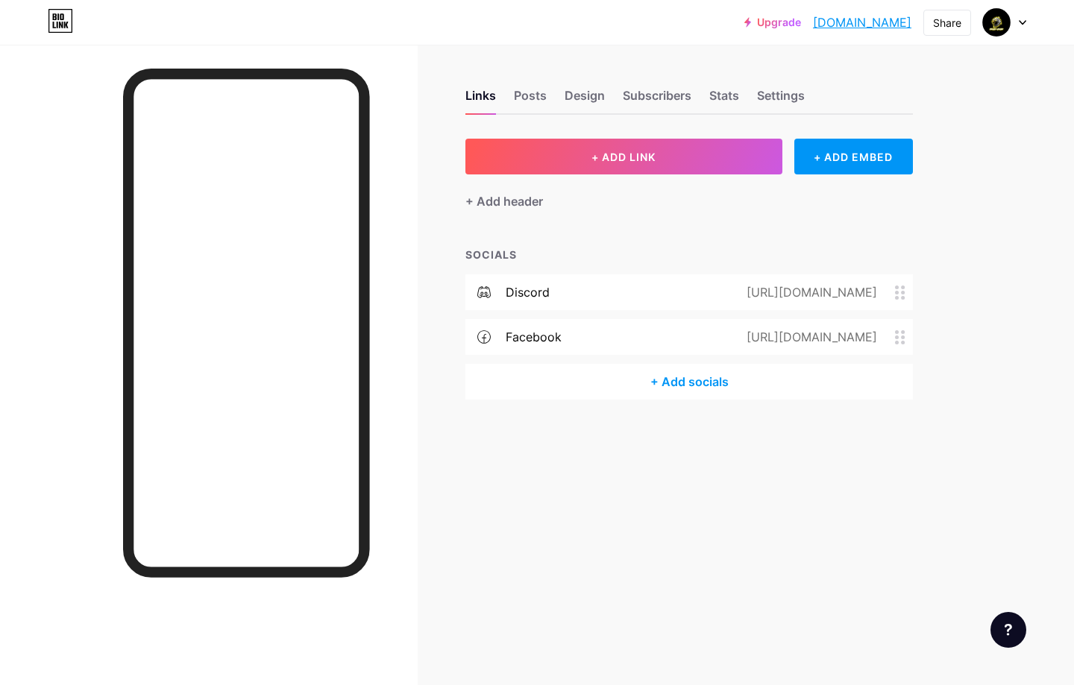
click at [899, 292] on icon at bounding box center [900, 293] width 10 height 14
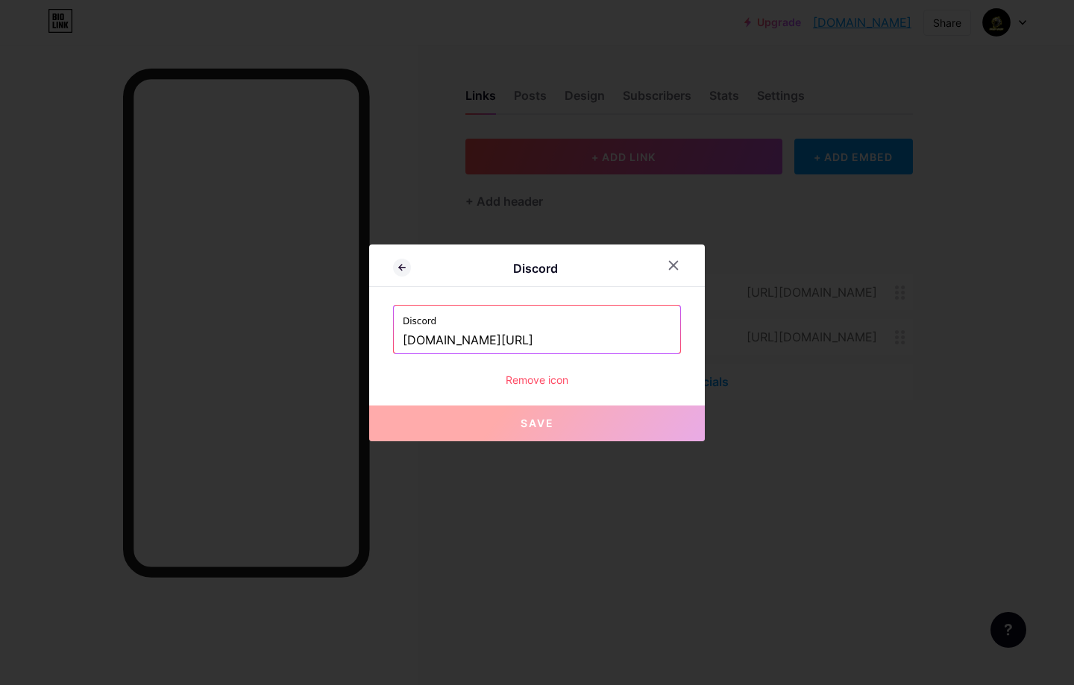
click at [528, 384] on div "Remove icon" at bounding box center [537, 380] width 288 height 16
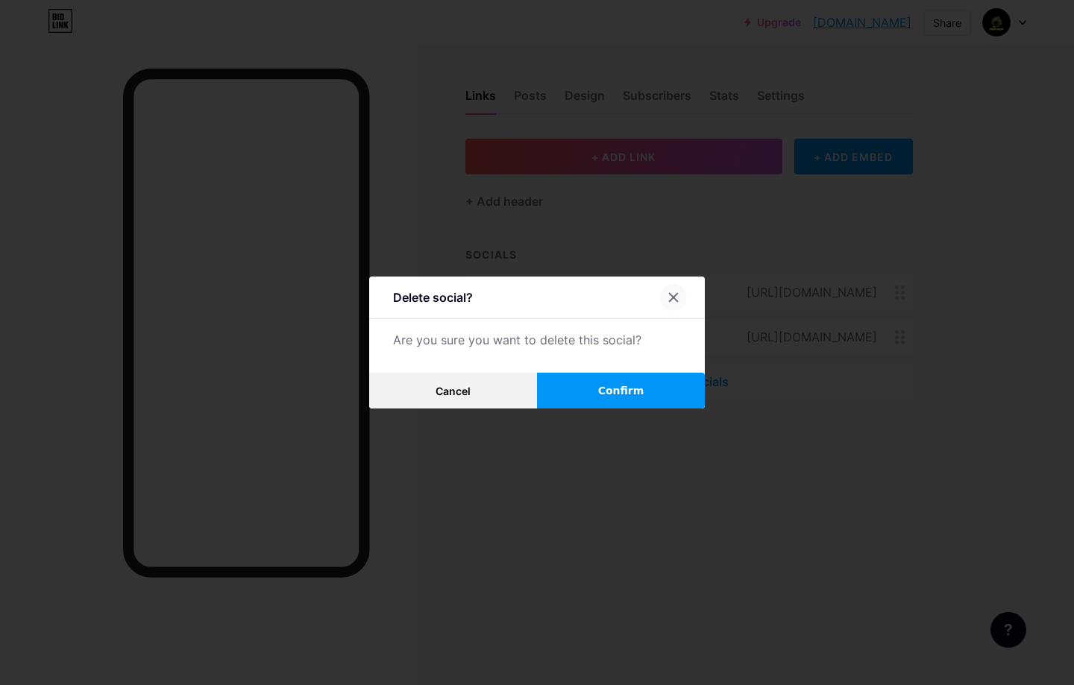
click at [679, 304] on div at bounding box center [673, 297] width 27 height 27
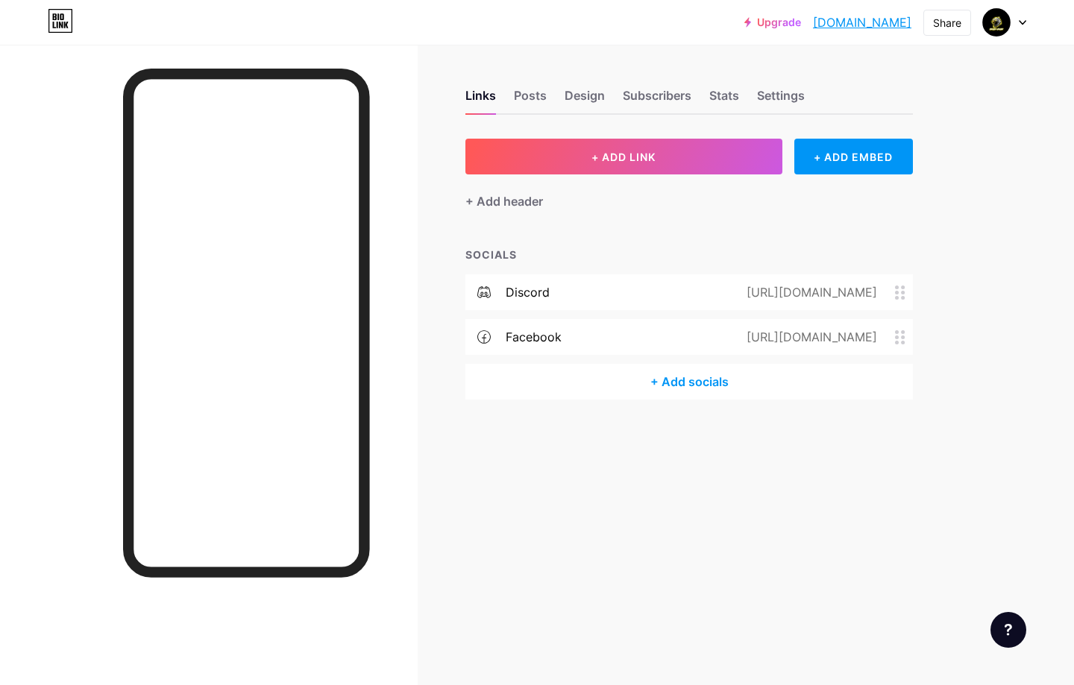
click at [882, 289] on div "[URL][DOMAIN_NAME]" at bounding box center [809, 292] width 172 height 18
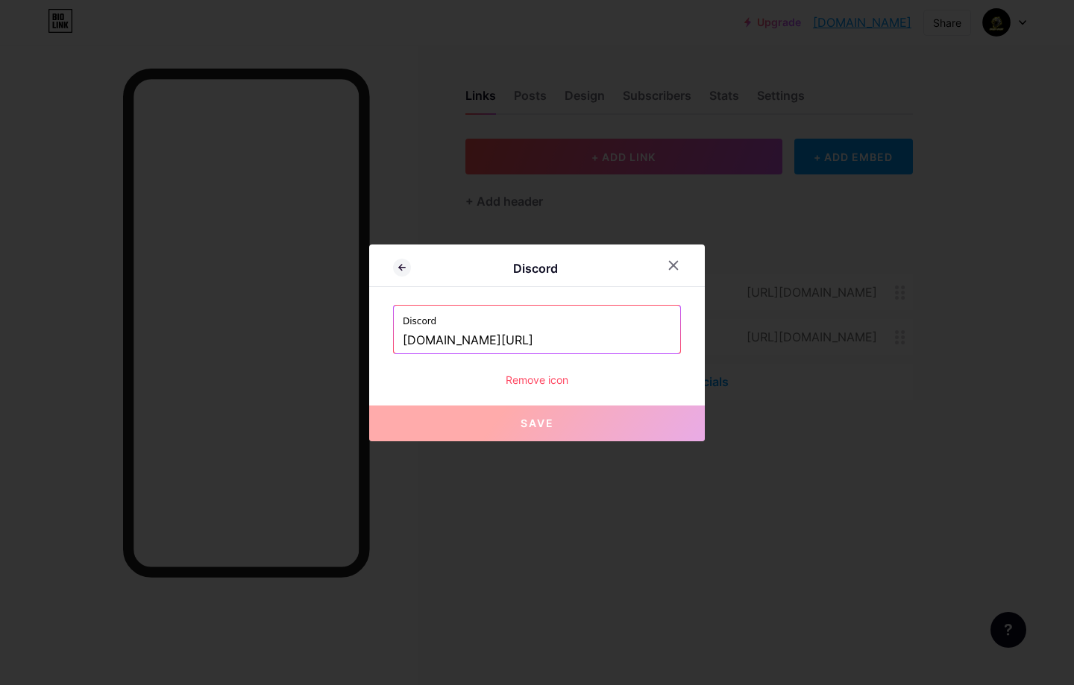
click at [531, 386] on div "Remove icon" at bounding box center [537, 380] width 288 height 16
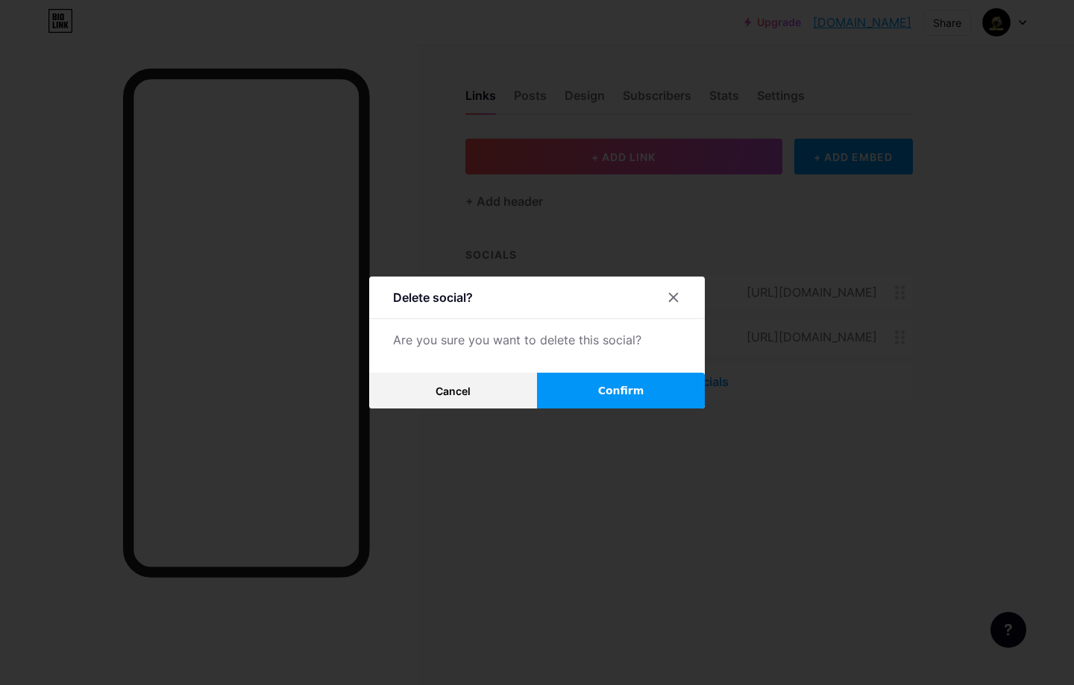
click at [591, 395] on button "Confirm" at bounding box center [621, 391] width 168 height 36
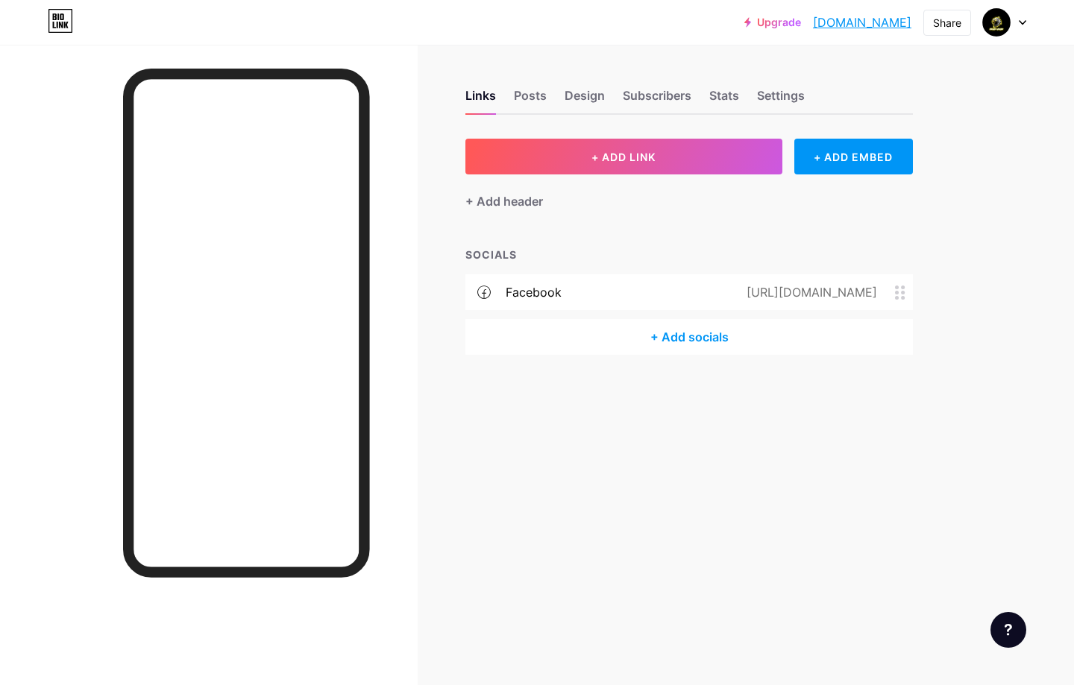
click at [896, 292] on circle at bounding box center [897, 293] width 4 height 4
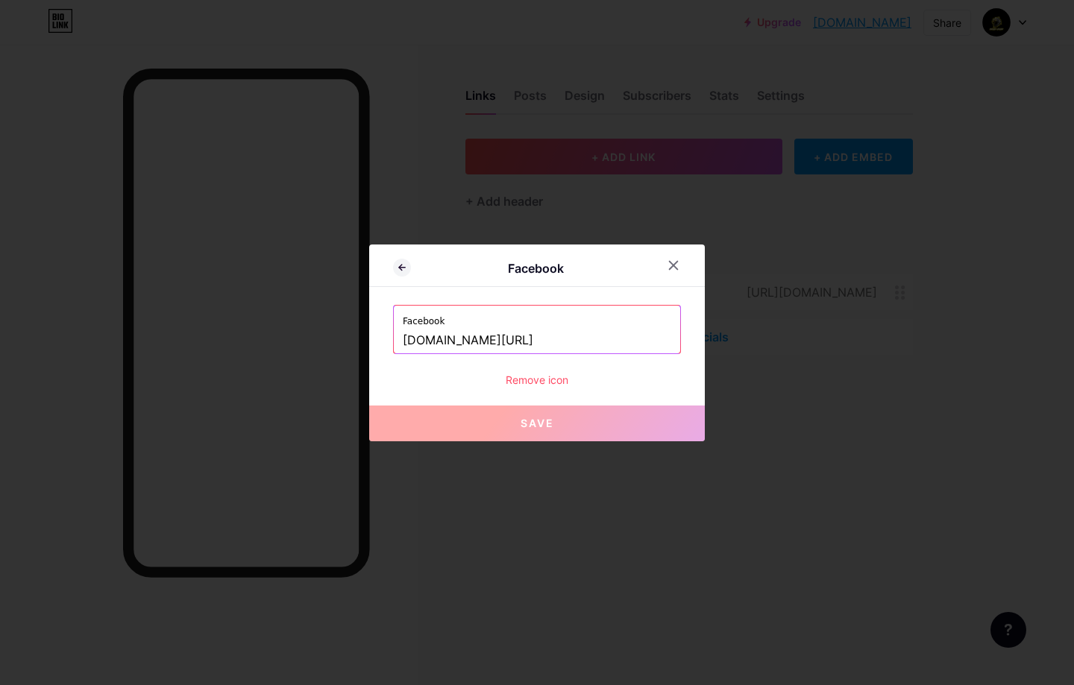
click at [550, 376] on div "Remove icon" at bounding box center [537, 380] width 288 height 16
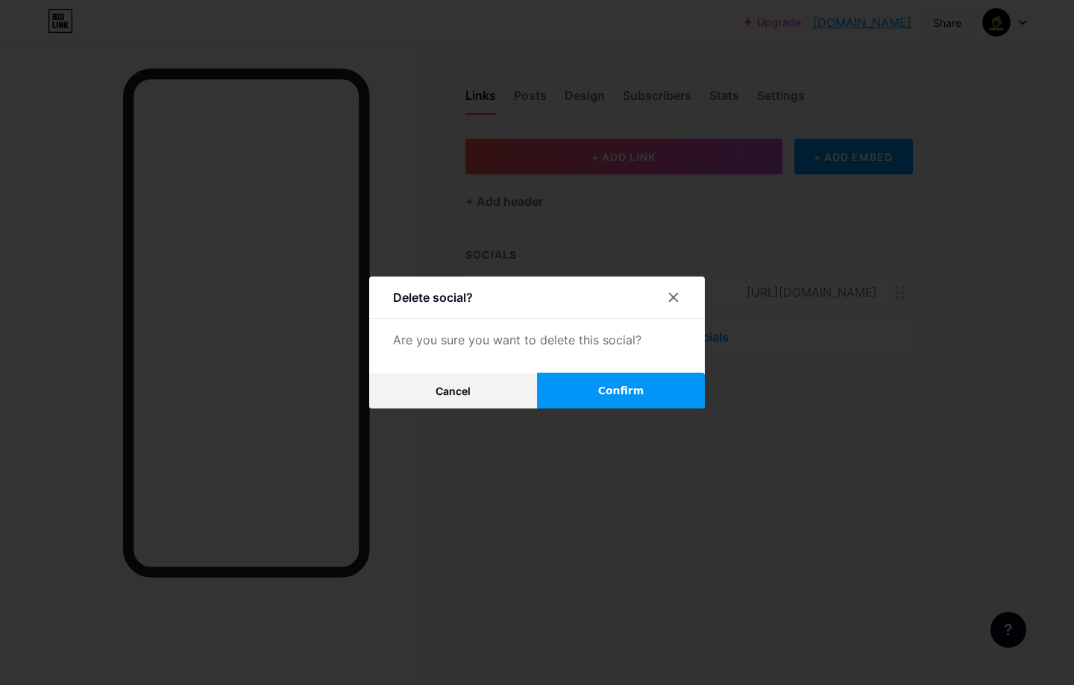
click at [636, 389] on span "Confirm" at bounding box center [621, 391] width 46 height 16
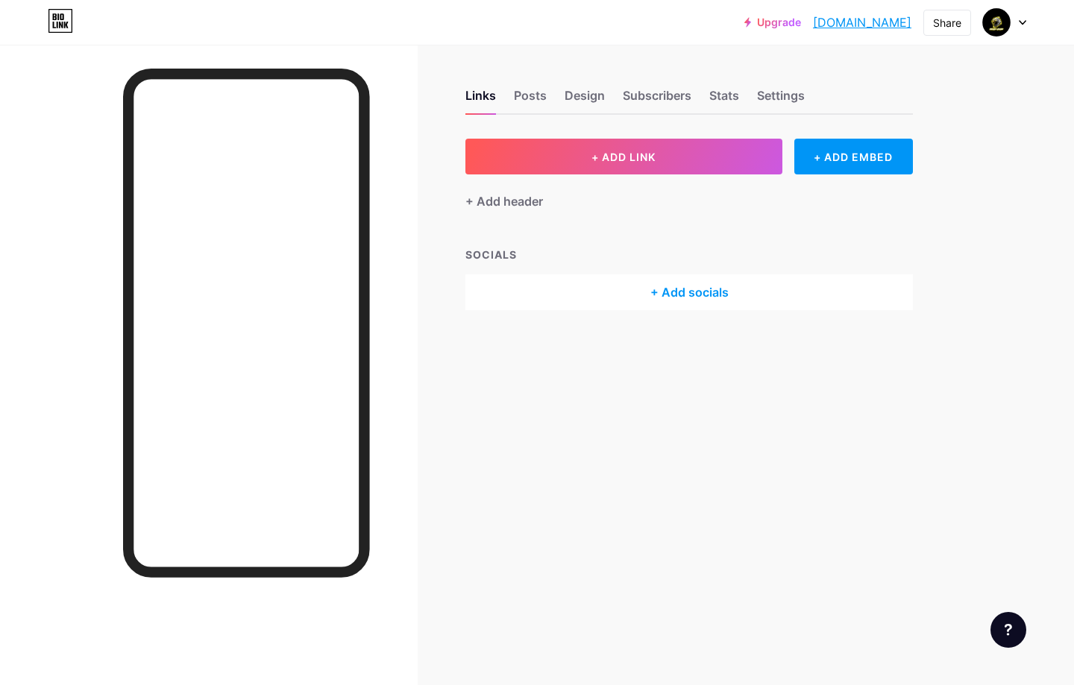
click at [749, 456] on div "Links Posts Design Subscribers Stats Settings + ADD LINK + ADD EMBED + Add head…" at bounding box center [487, 342] width 975 height 685
